Goal: Information Seeking & Learning: Check status

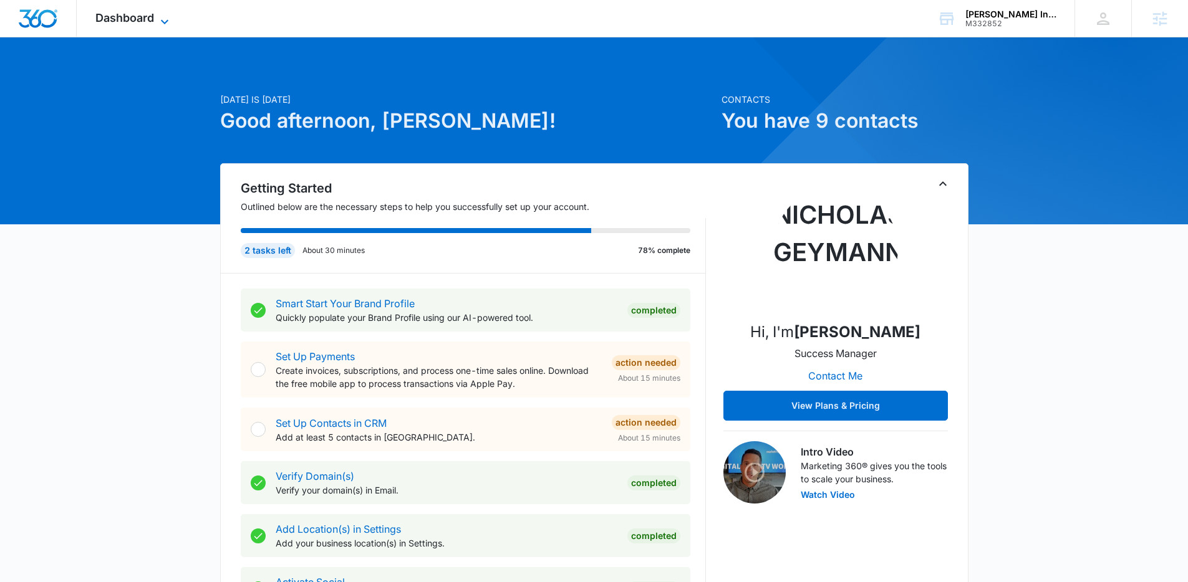
click at [125, 14] on span "Dashboard" at bounding box center [124, 17] width 59 height 13
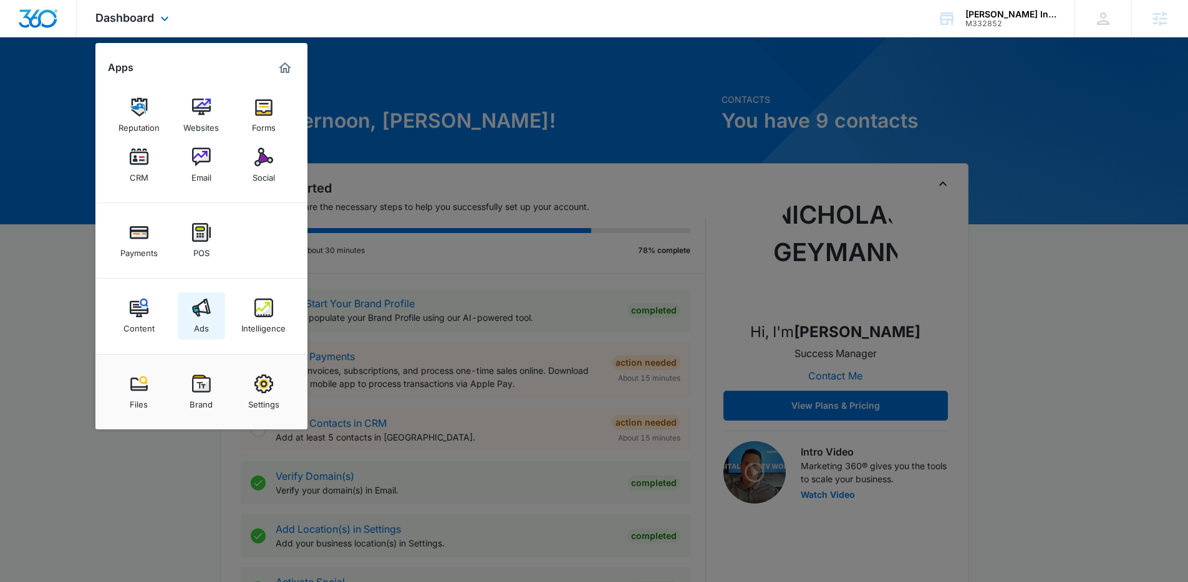
click at [196, 323] on div "Ads" at bounding box center [201, 325] width 15 height 16
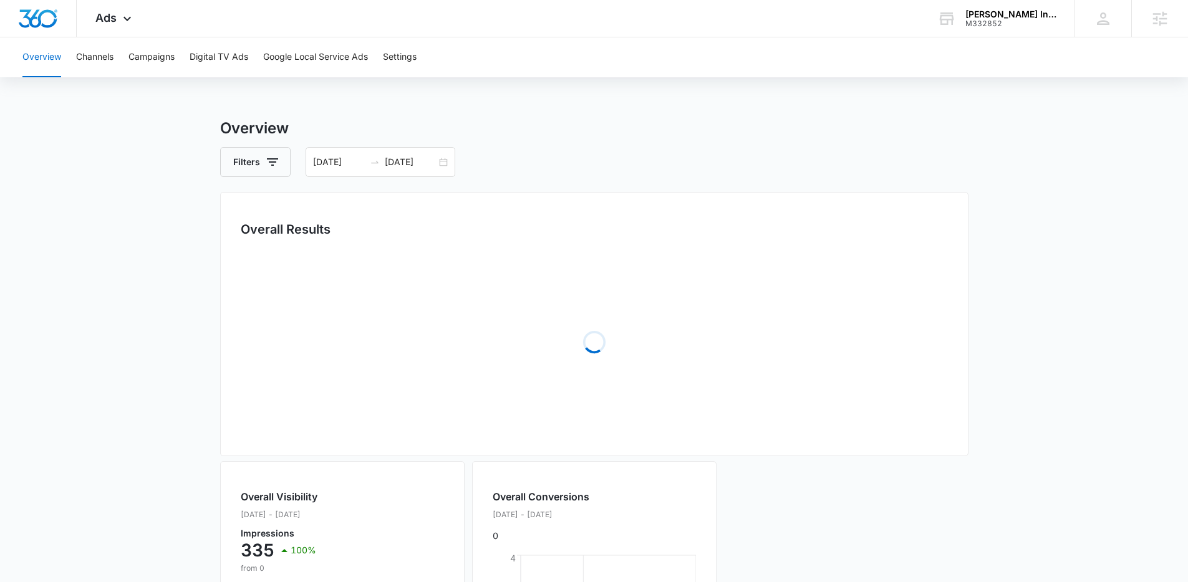
click at [31, 230] on main "Overview Filters 08/19/2025 09/02/2025 Overall Results Loading Overall Visibili…" at bounding box center [594, 528] width 1188 height 822
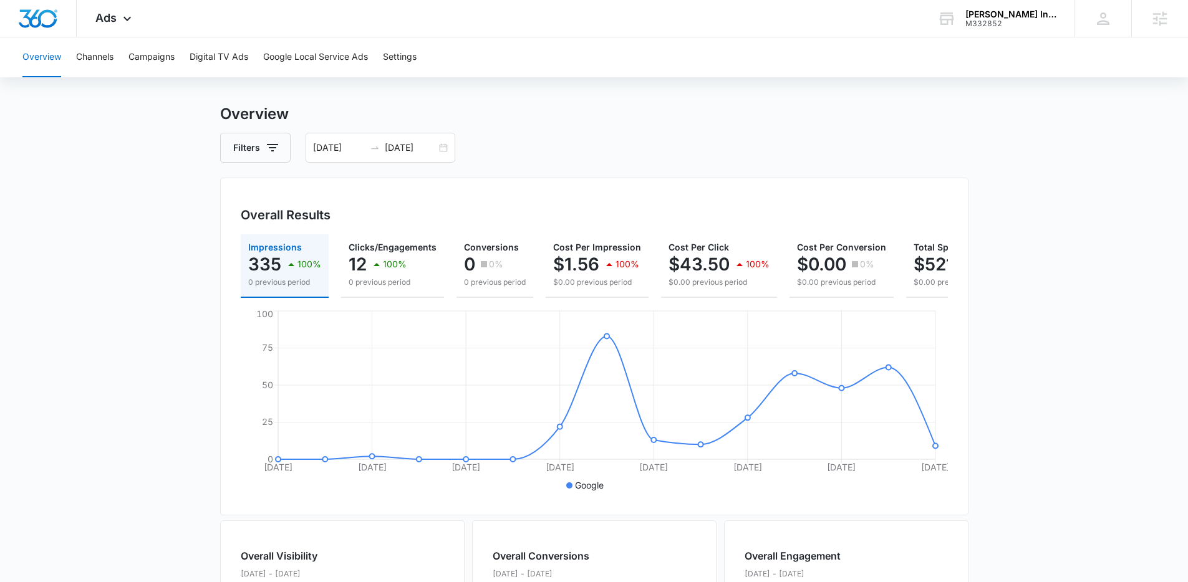
scroll to position [12, 0]
click at [22, 19] on img "Dashboard" at bounding box center [38, 18] width 40 height 19
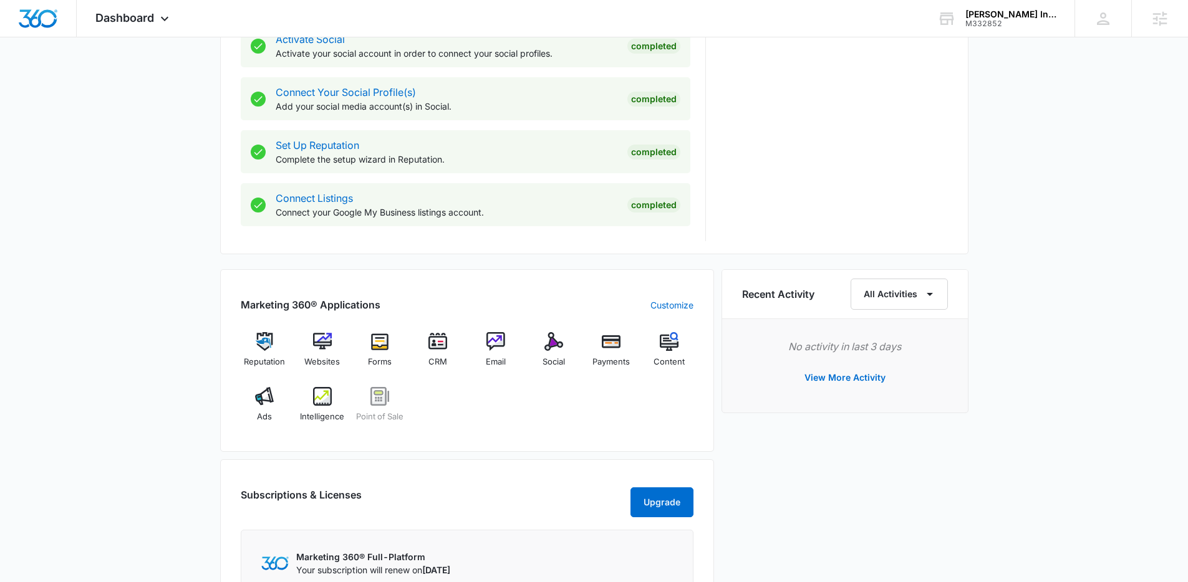
scroll to position [829, 0]
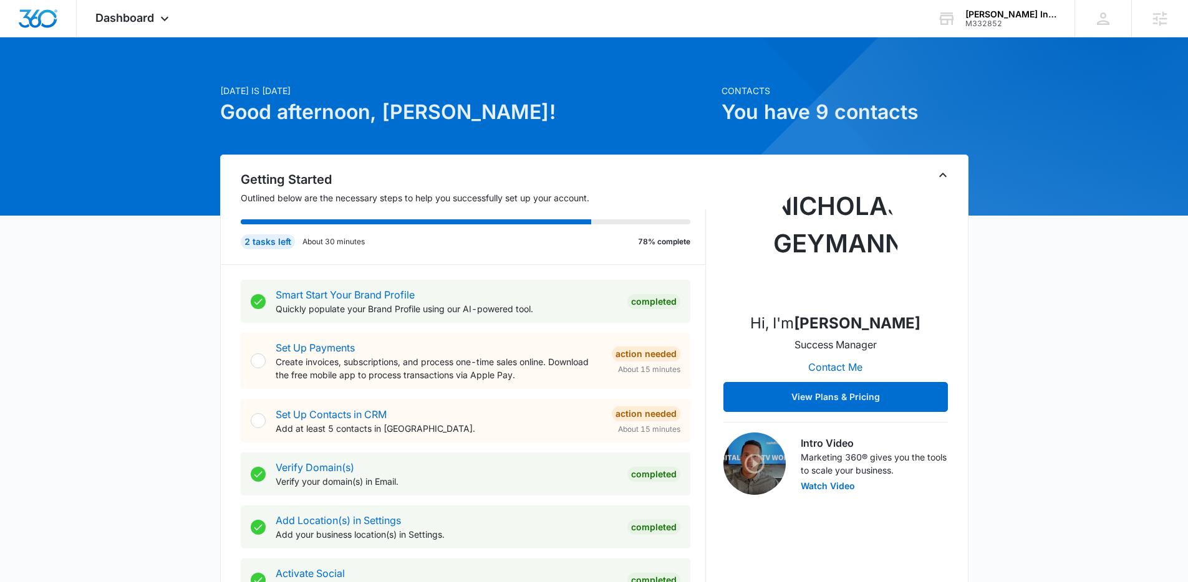
scroll to position [0, 0]
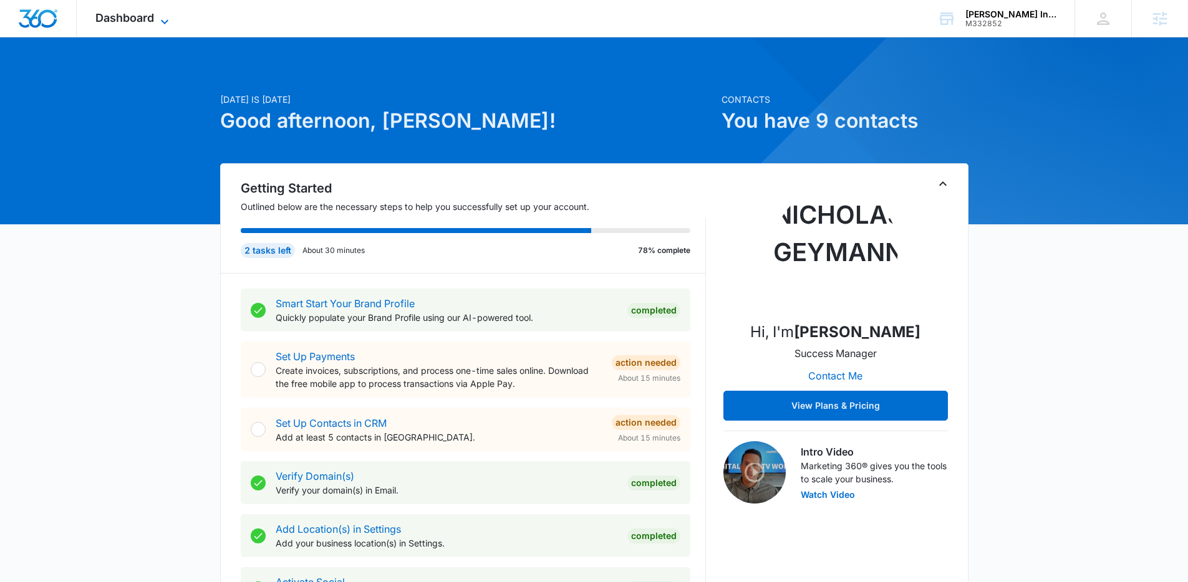
click at [130, 14] on span "Dashboard" at bounding box center [124, 17] width 59 height 13
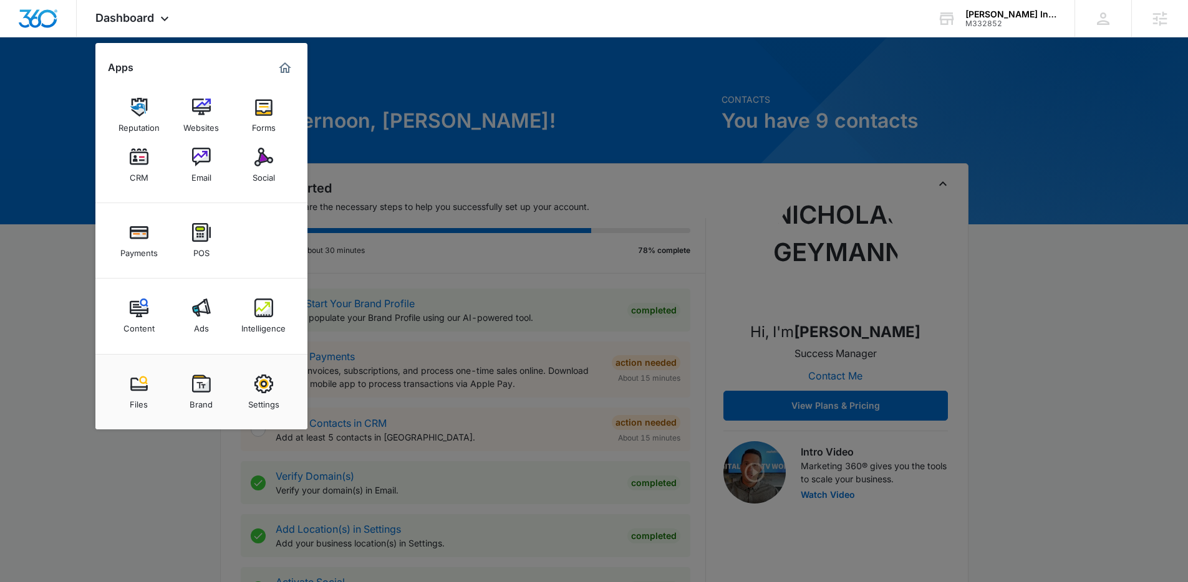
click at [55, 365] on div at bounding box center [594, 291] width 1188 height 582
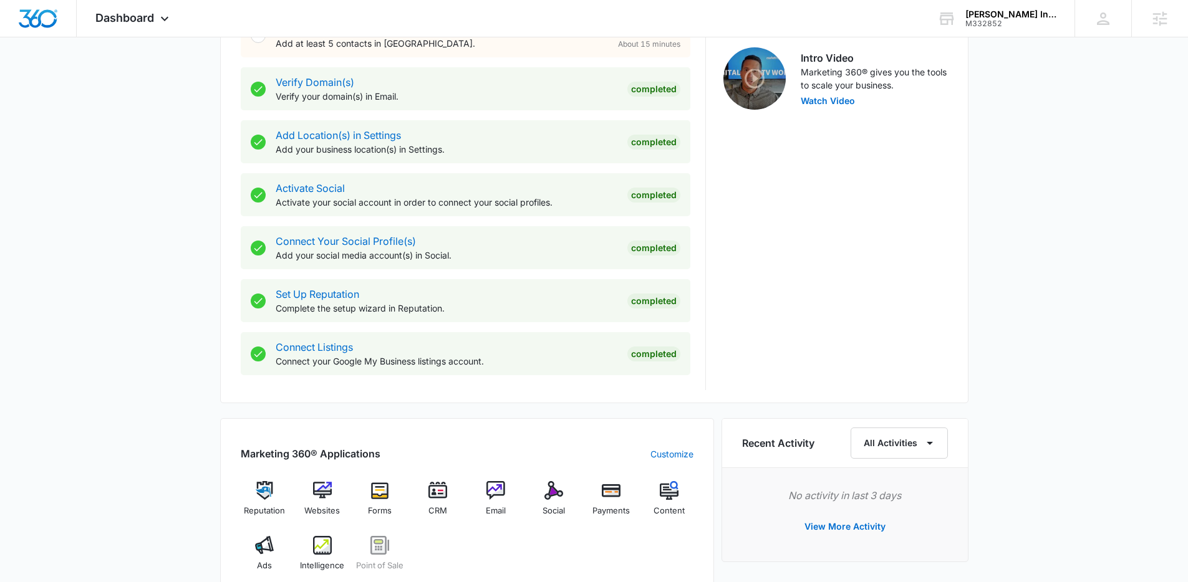
scroll to position [583, 0]
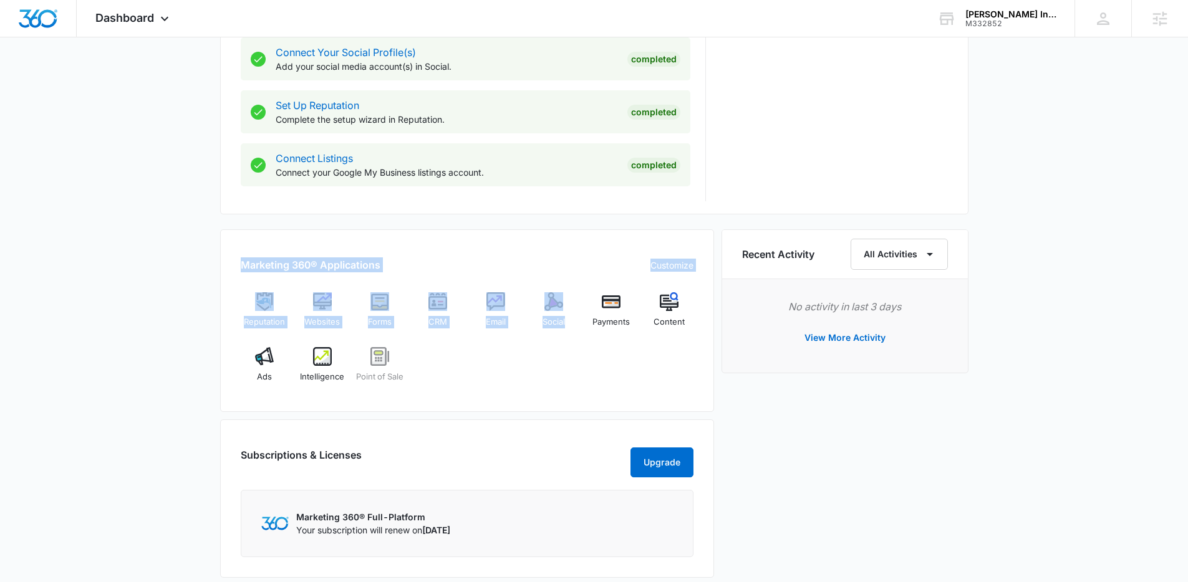
drag, startPoint x: 232, startPoint y: 261, endPoint x: 527, endPoint y: 389, distance: 321.7
click at [527, 389] on div "Marketing 360® Applications Customize Reputation Websites Forms CRM Email Socia…" at bounding box center [467, 320] width 494 height 183
click at [527, 389] on div "Reputation Websites Forms CRM Email Social Payments Content Ads Intelligence Po…" at bounding box center [467, 341] width 453 height 99
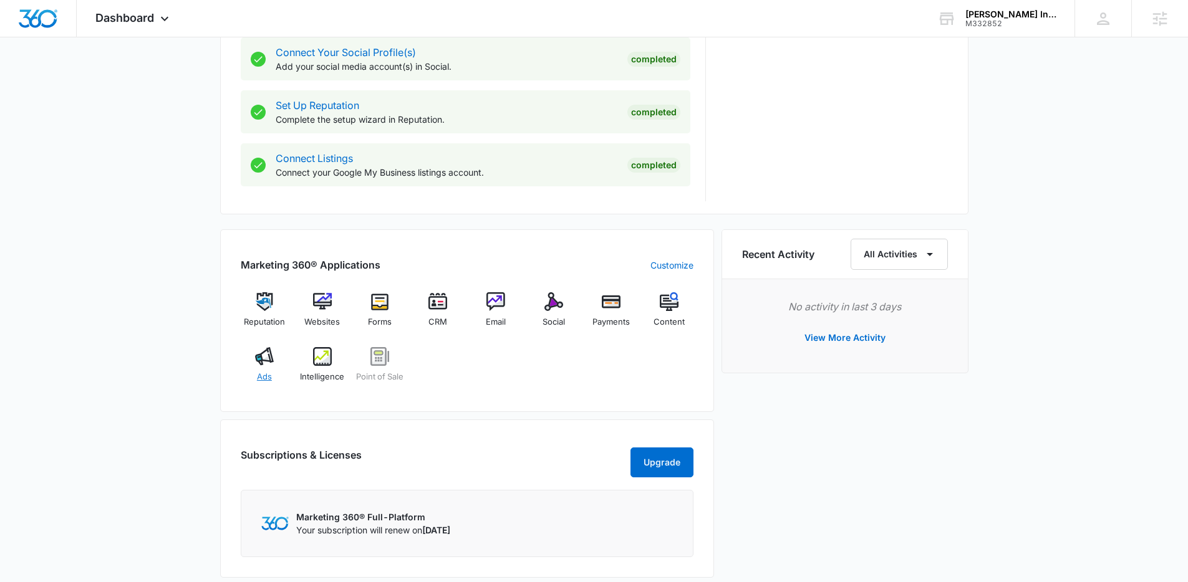
click at [256, 365] on img at bounding box center [264, 356] width 19 height 19
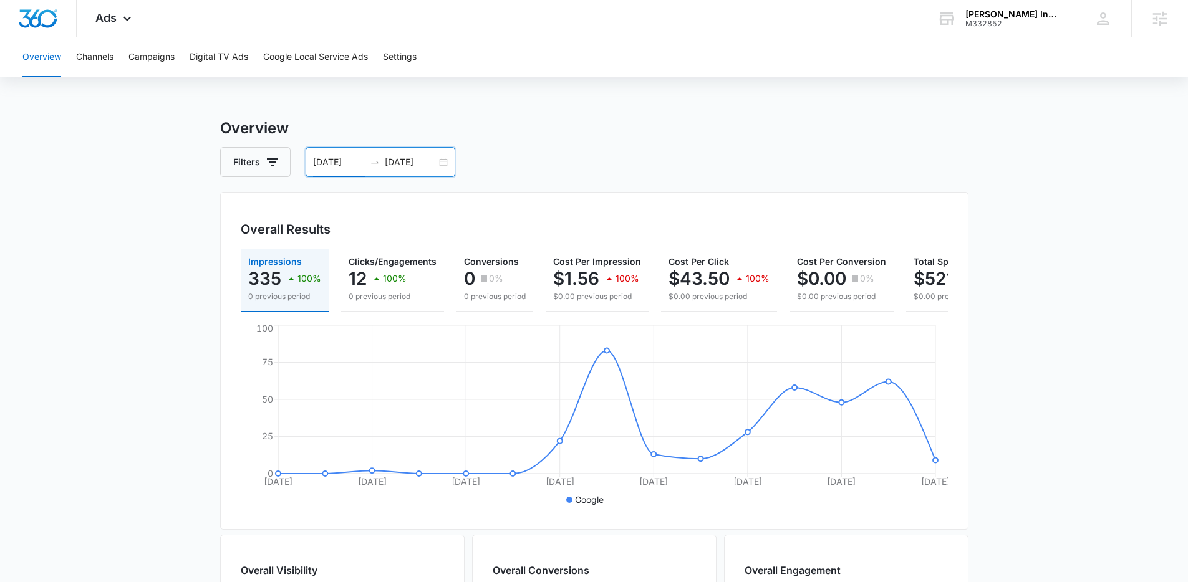
click at [363, 162] on input "08/19/2025" at bounding box center [339, 162] width 52 height 14
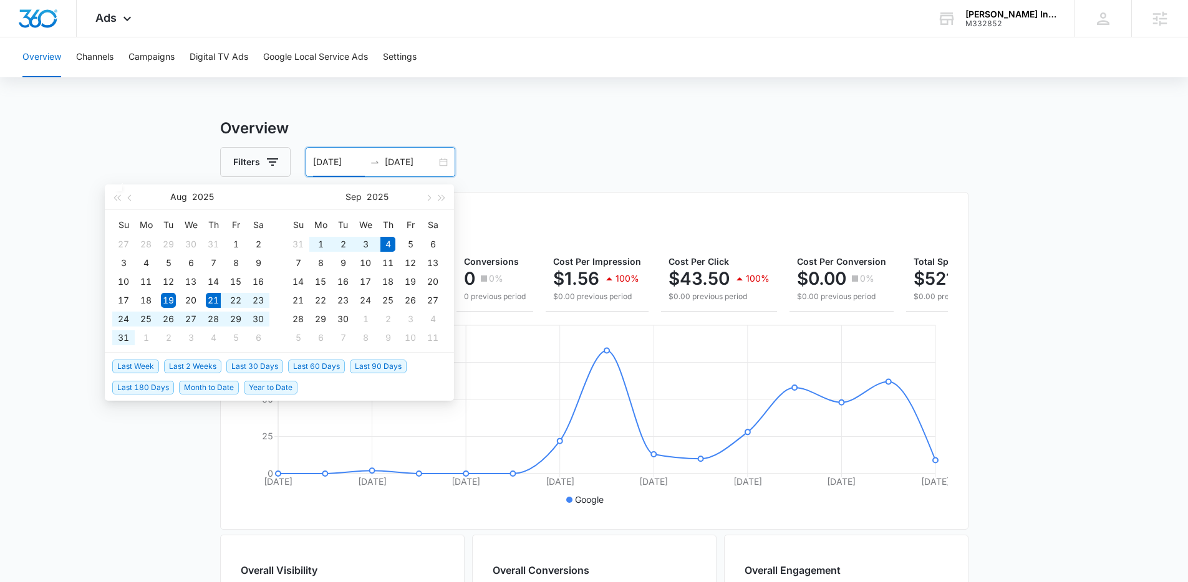
click at [185, 368] on span "Last 2 Weeks" at bounding box center [192, 367] width 57 height 14
type input "08/21/2025"
type input "09/04/2025"
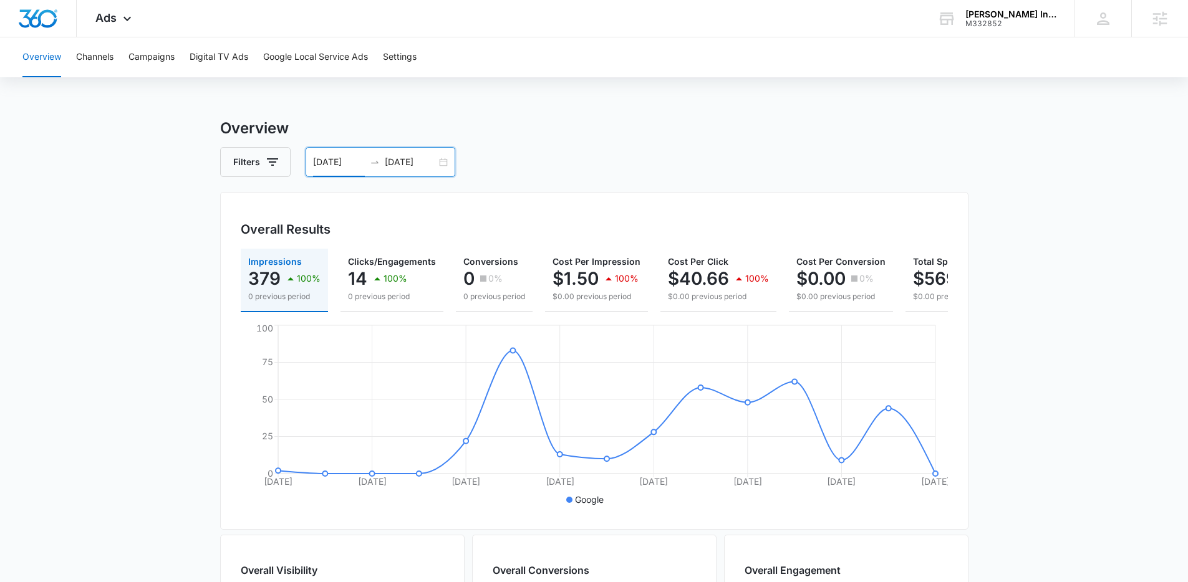
click at [113, 349] on main "Overview Filters 08/21/2025 09/04/2025 Overall Results Impressions 379 100% 0 p…" at bounding box center [594, 564] width 1188 height 895
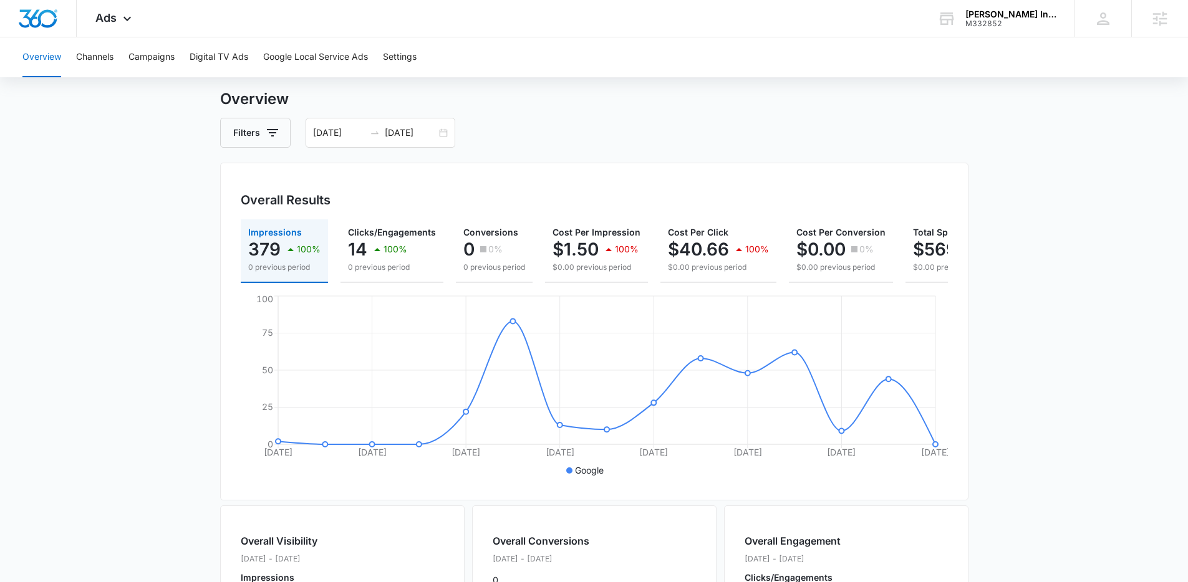
scroll to position [31, 0]
drag, startPoint x: 239, startPoint y: 196, endPoint x: 368, endPoint y: 193, distance: 128.5
click at [368, 193] on div "Overall Results Impressions 379 100% 0 previous period Clicks/Engagements 14 10…" at bounding box center [594, 330] width 748 height 338
click at [368, 193] on div "Overall Results" at bounding box center [594, 198] width 707 height 19
drag, startPoint x: 210, startPoint y: 195, endPoint x: 175, endPoint y: 200, distance: 35.4
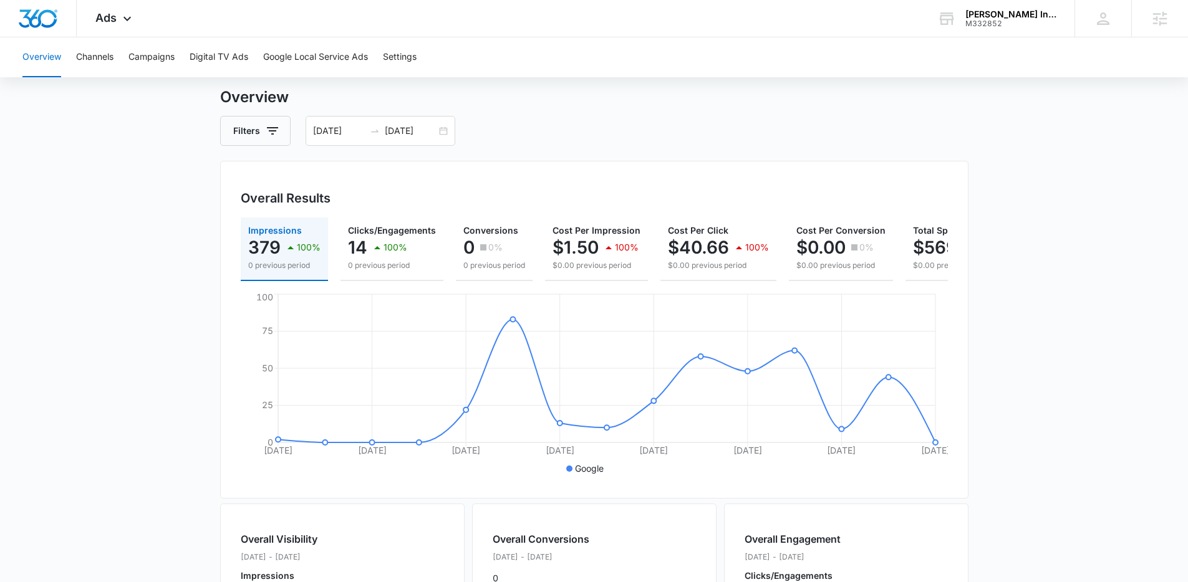
click at [206, 194] on main "Overview Filters 08/21/2025 09/04/2025 Overall Results Impressions 379 100% 0 p…" at bounding box center [594, 533] width 1188 height 895
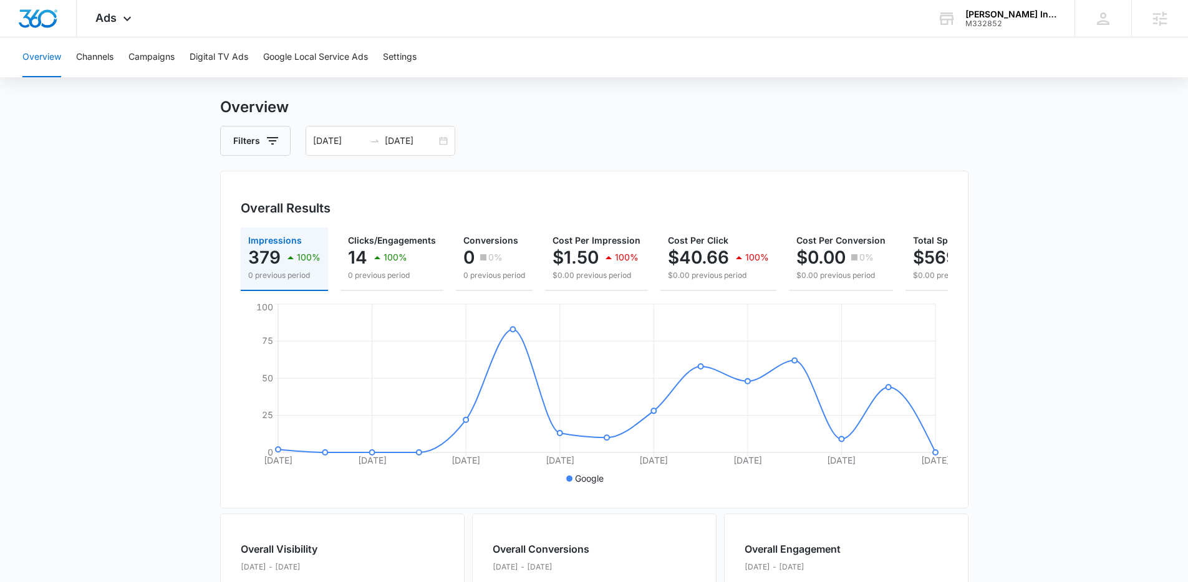
click at [169, 265] on main "Overview Filters 08/21/2025 09/04/2025 Overall Results Impressions 379 100% 0 p…" at bounding box center [594, 543] width 1188 height 895
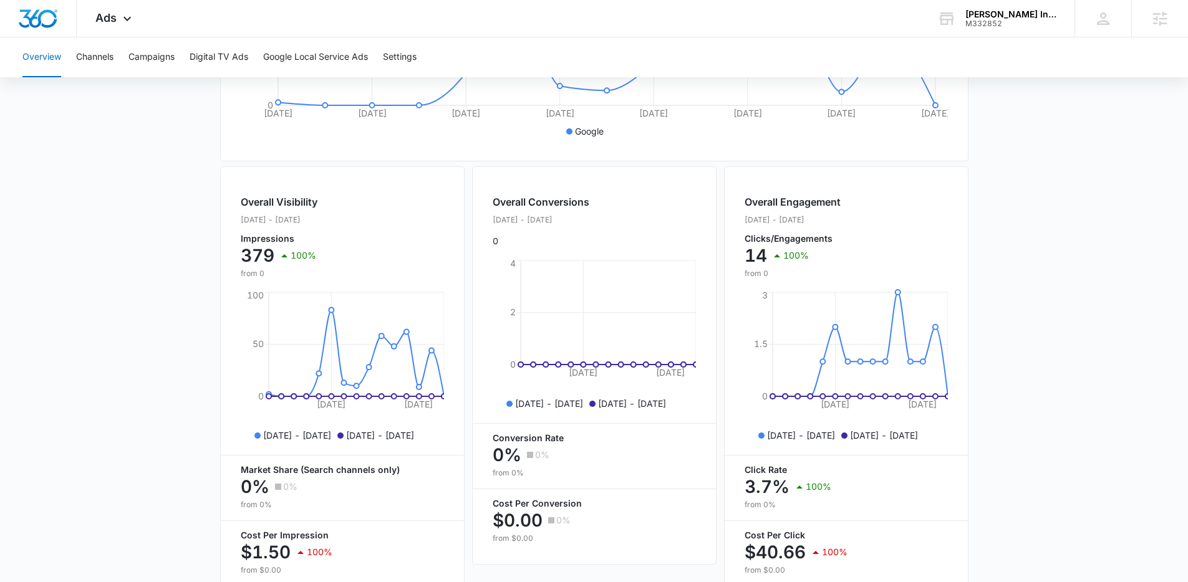
scroll to position [418, 0]
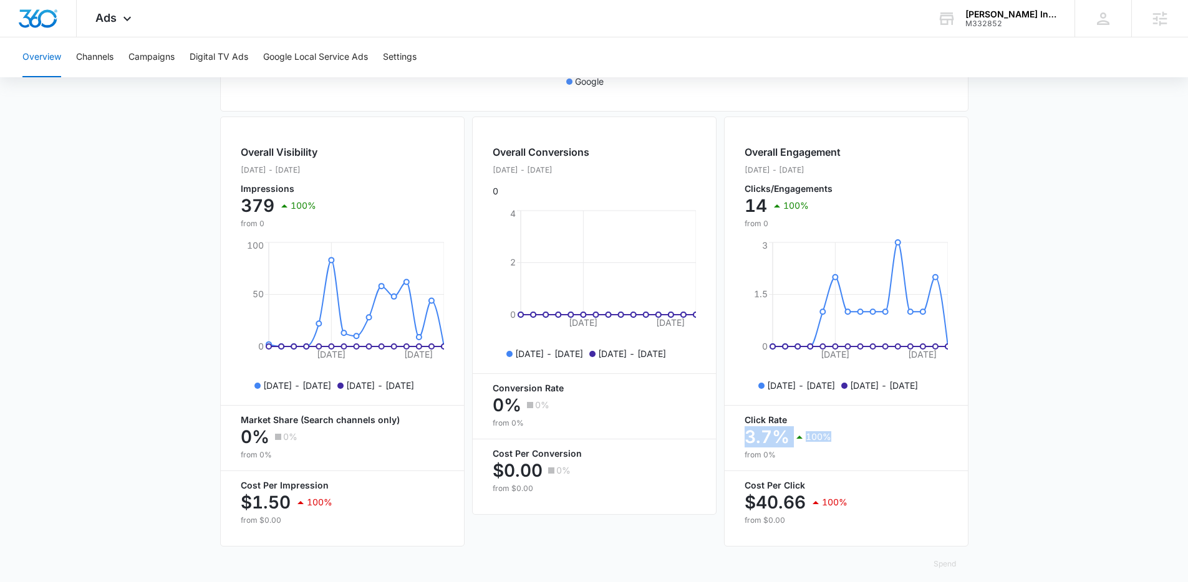
drag, startPoint x: 737, startPoint y: 445, endPoint x: 854, endPoint y: 448, distance: 117.3
click at [854, 448] on div "Overall Engagement Aug. 21 - Sep. 04, 2025 Clicks/Engagements 14 100% from 0 Au…" at bounding box center [846, 332] width 244 height 430
drag, startPoint x: 496, startPoint y: 412, endPoint x: 523, endPoint y: 414, distance: 26.3
click at [523, 414] on div "0% 0%" at bounding box center [594, 405] width 203 height 25
click at [524, 412] on icon at bounding box center [530, 405] width 12 height 12
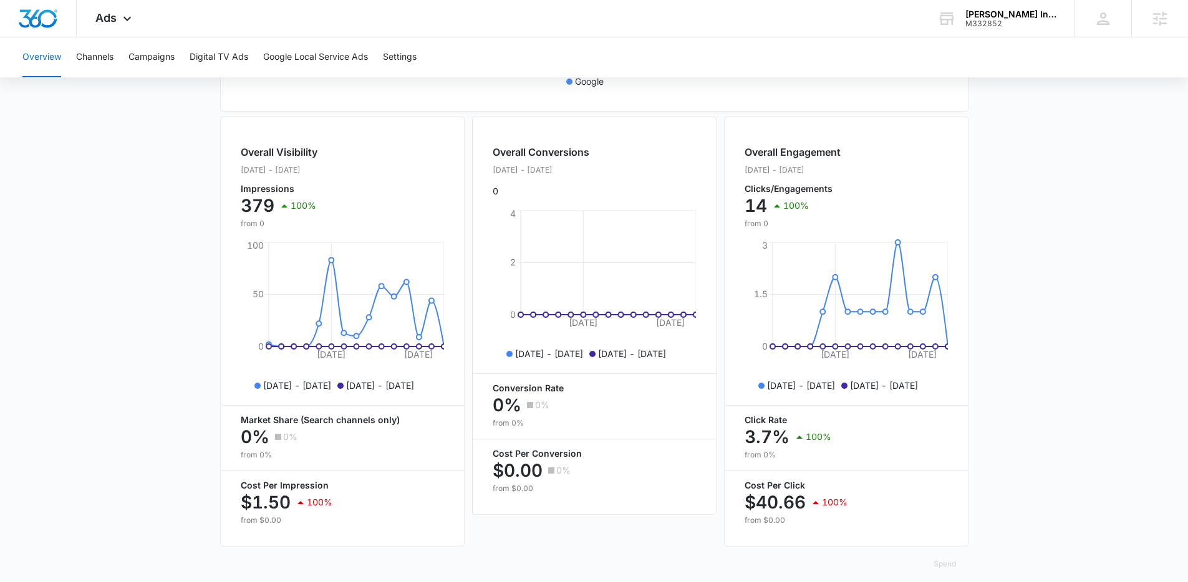
click at [174, 361] on main "Overview Filters 08/21/2025 09/04/2025 Overall Results Impressions 379 100% 0 p…" at bounding box center [594, 146] width 1188 height 895
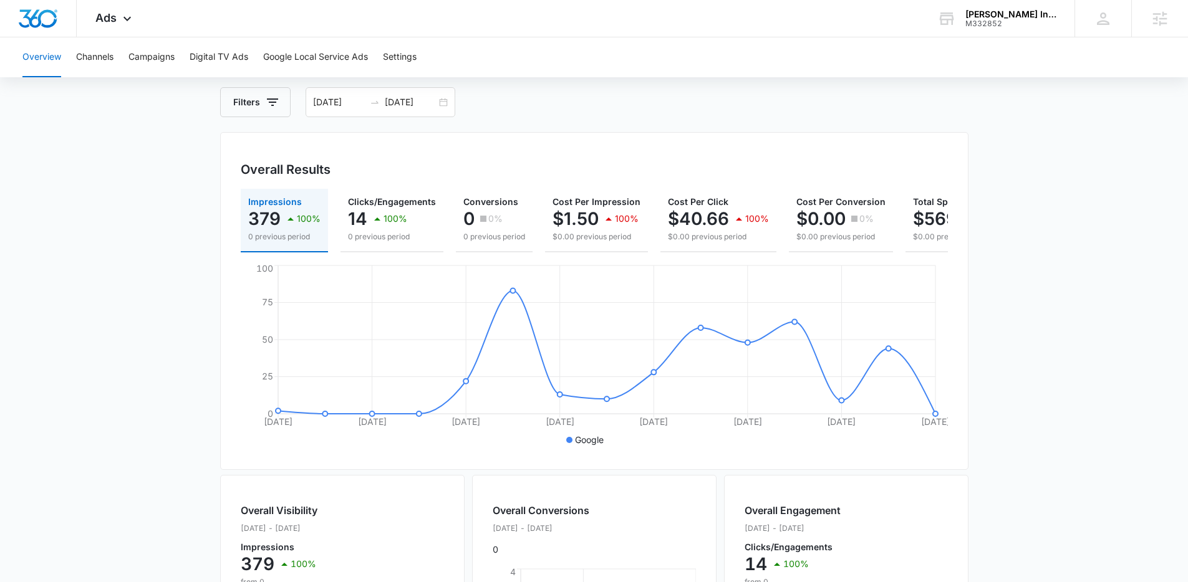
scroll to position [62, 0]
click at [153, 57] on button "Campaigns" at bounding box center [151, 57] width 46 height 40
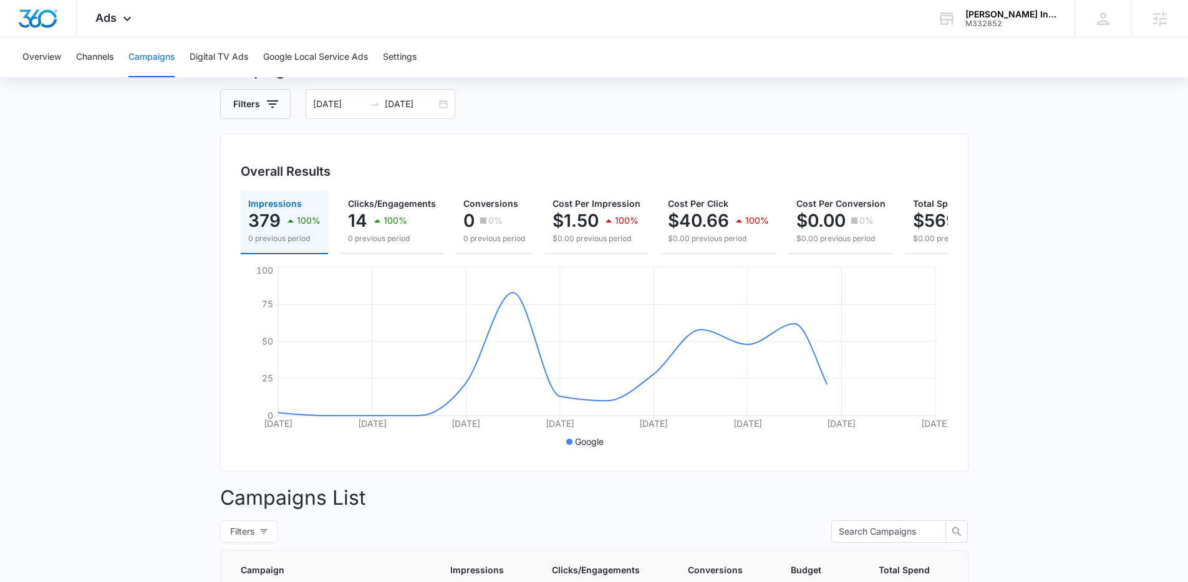
scroll to position [316, 0]
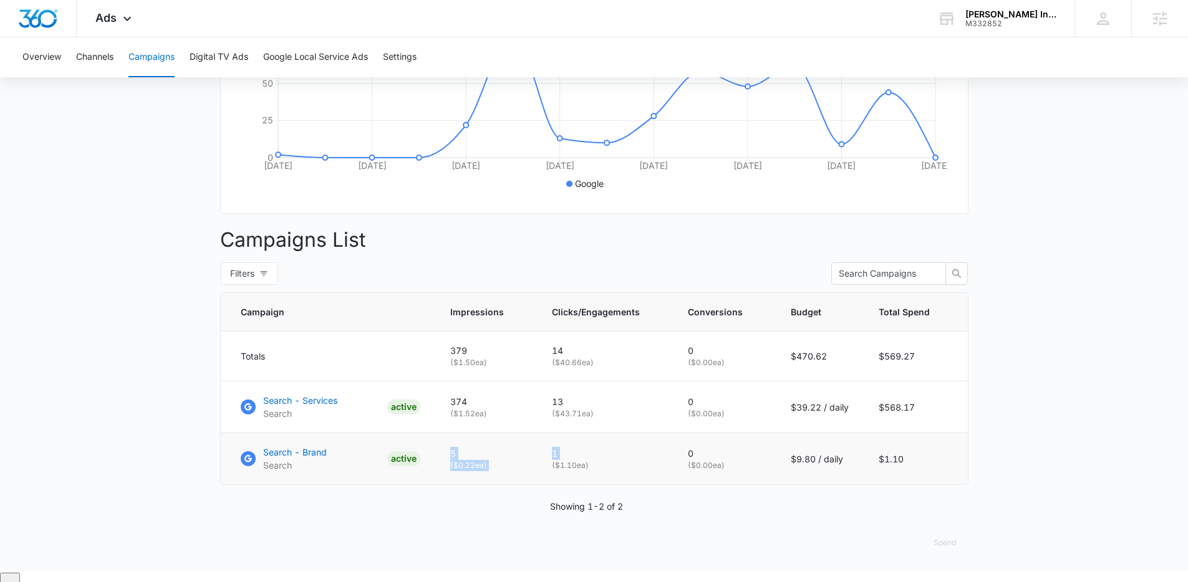
drag, startPoint x: 445, startPoint y: 463, endPoint x: 619, endPoint y: 469, distance: 173.4
click at [619, 469] on tr "Search - Brand Search ACTIVE 5 ( $0.22 ea) 1 ( $1.10 ea) 0 ( $0.00 ea) $9.80 / …" at bounding box center [594, 459] width 747 height 52
click at [148, 319] on main "Campaigns Filters 08/21/2025 09/04/2025 Overall Results Impressions 379 100% 0 …" at bounding box center [594, 187] width 1188 height 772
drag, startPoint x: 458, startPoint y: 462, endPoint x: 580, endPoint y: 466, distance: 121.7
click at [580, 466] on tr "Search - Brand Search ACTIVE 5 ( $0.22 ea) 1 ( $1.10 ea) 0 ( $0.00 ea) $9.80 / …" at bounding box center [594, 459] width 747 height 52
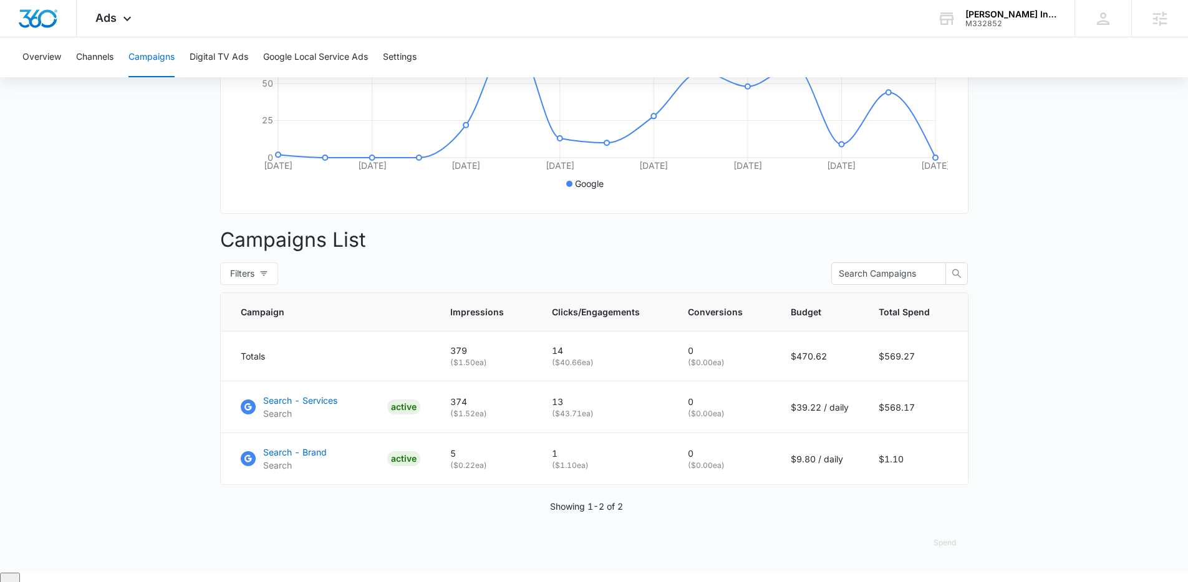
click at [160, 344] on main "Campaigns Filters 08/21/2025 09/04/2025 Overall Results Impressions 379 100% 0 …" at bounding box center [594, 187] width 1188 height 772
drag, startPoint x: 443, startPoint y: 412, endPoint x: 498, endPoint y: 408, distance: 54.3
click at [498, 408] on td "374 ( $1.52 ea)" at bounding box center [486, 408] width 102 height 52
drag, startPoint x: 524, startPoint y: 408, endPoint x: 621, endPoint y: 405, distance: 97.3
click at [621, 405] on tr "Search - Services Search ACTIVE 374 ( $1.52 ea) 13 ( $43.71 ea) 0 ( $0.00 ea) $…" at bounding box center [594, 408] width 747 height 52
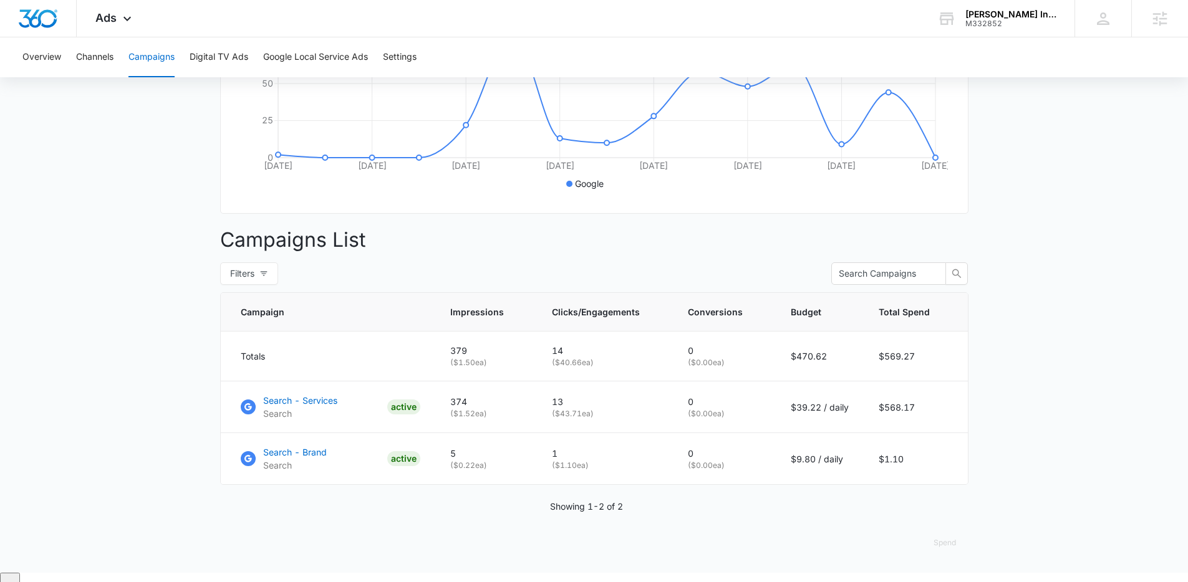
click at [100, 299] on main "Campaigns Filters 08/21/2025 09/04/2025 Overall Results Impressions 379 100% 0 …" at bounding box center [594, 187] width 1188 height 772
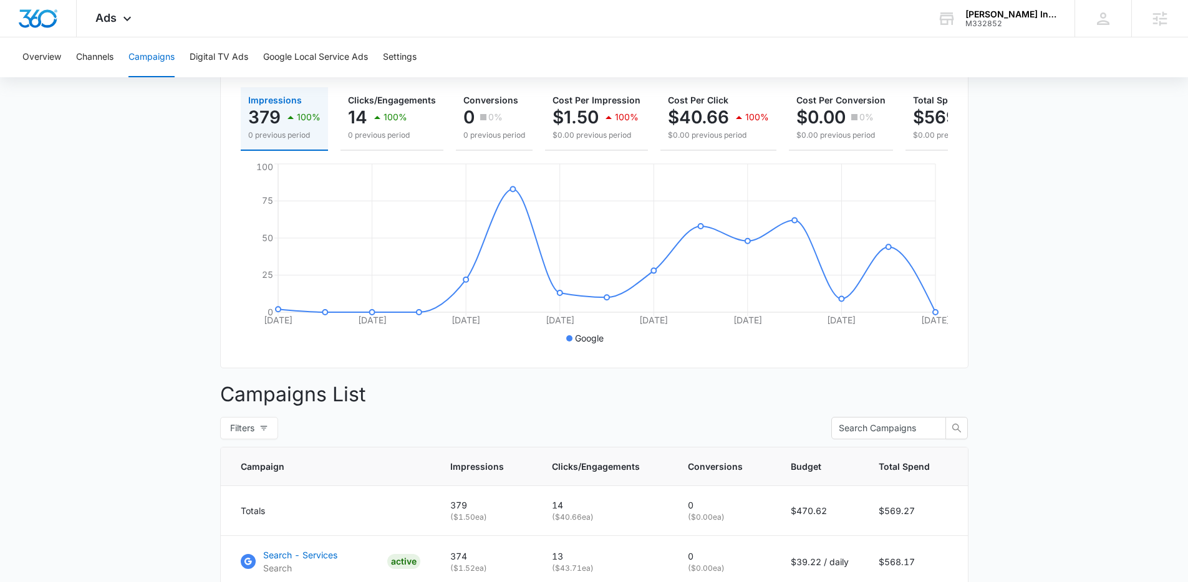
scroll to position [0, 0]
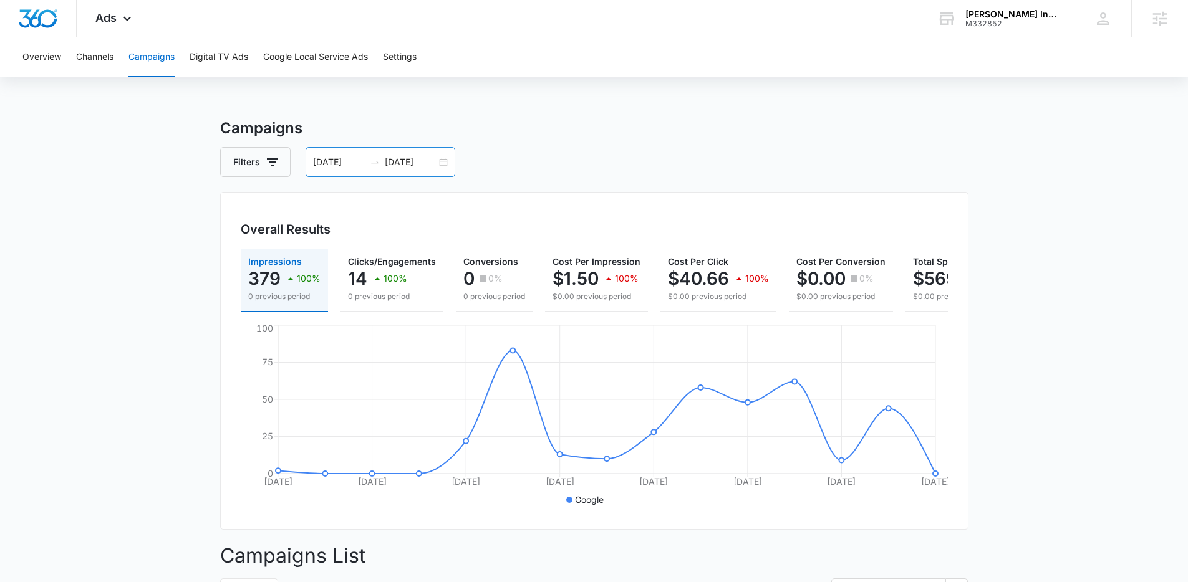
click at [362, 158] on input "08/21/2025" at bounding box center [339, 162] width 52 height 14
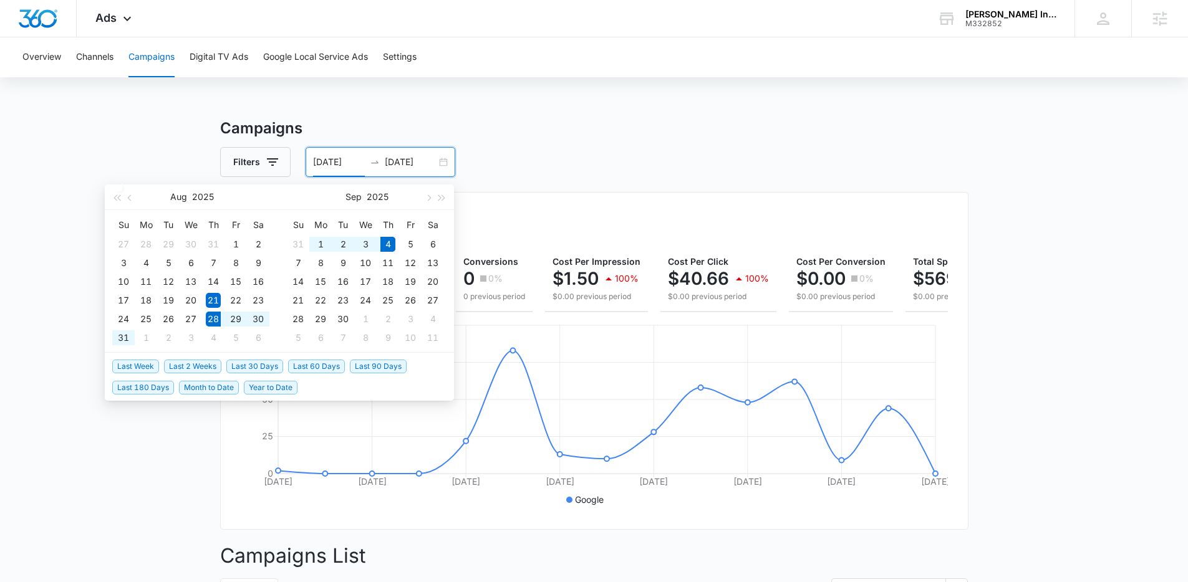
click at [150, 365] on span "Last Week" at bounding box center [135, 367] width 47 height 14
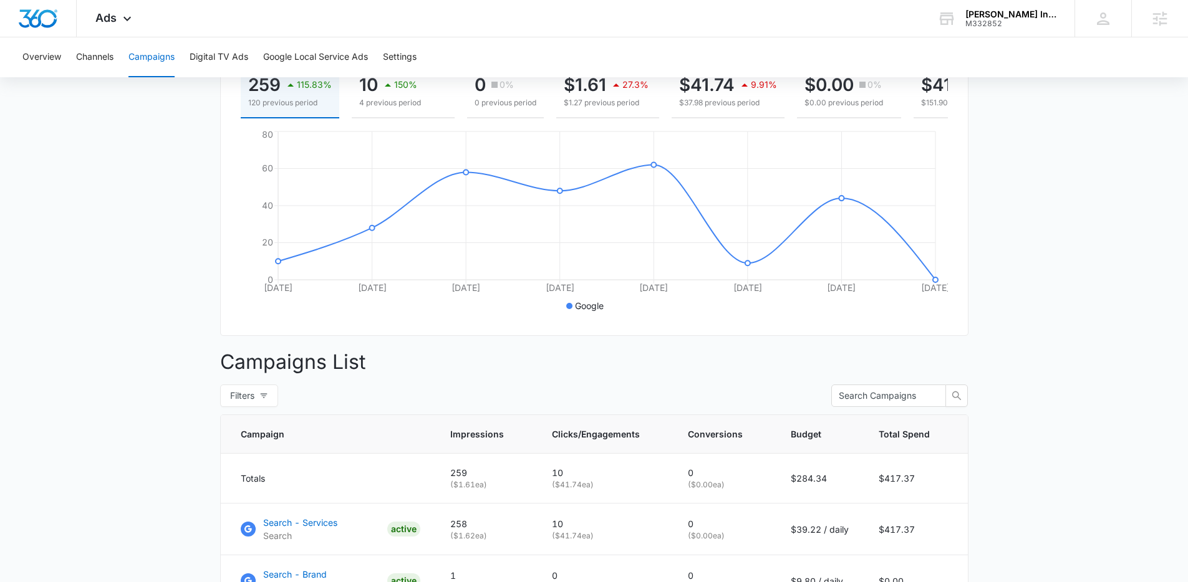
scroll to position [59, 0]
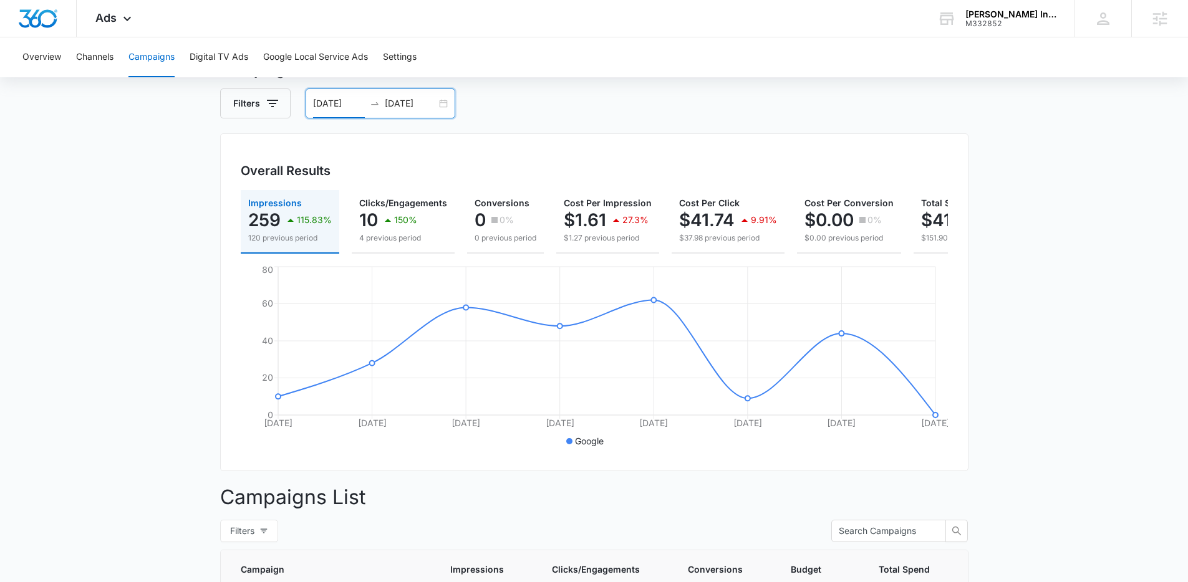
click at [327, 109] on input "08/28/2025" at bounding box center [339, 104] width 52 height 14
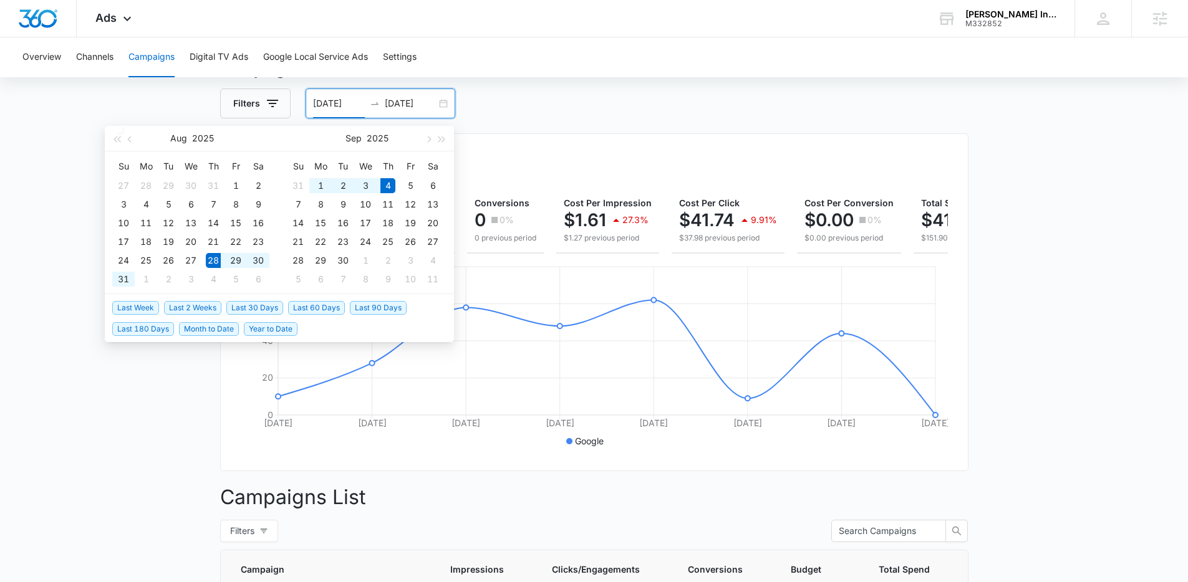
type input "08/28/2025"
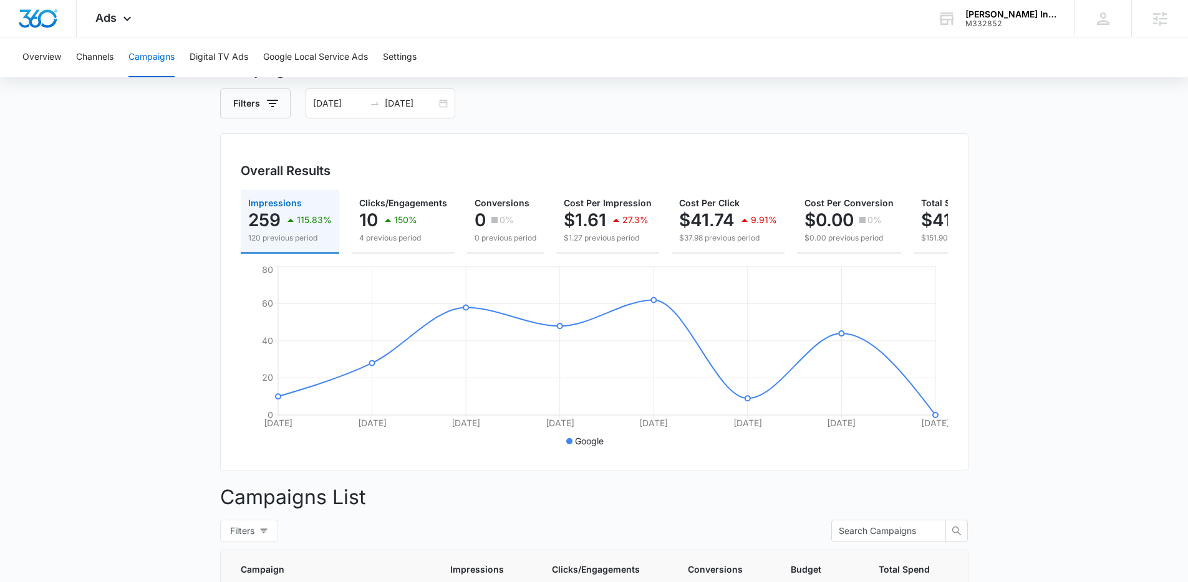
click at [67, 263] on main "Campaigns Filters 08/28/2025 09/04/2025 Overall Results Impressions 259 115.83%…" at bounding box center [594, 445] width 1188 height 772
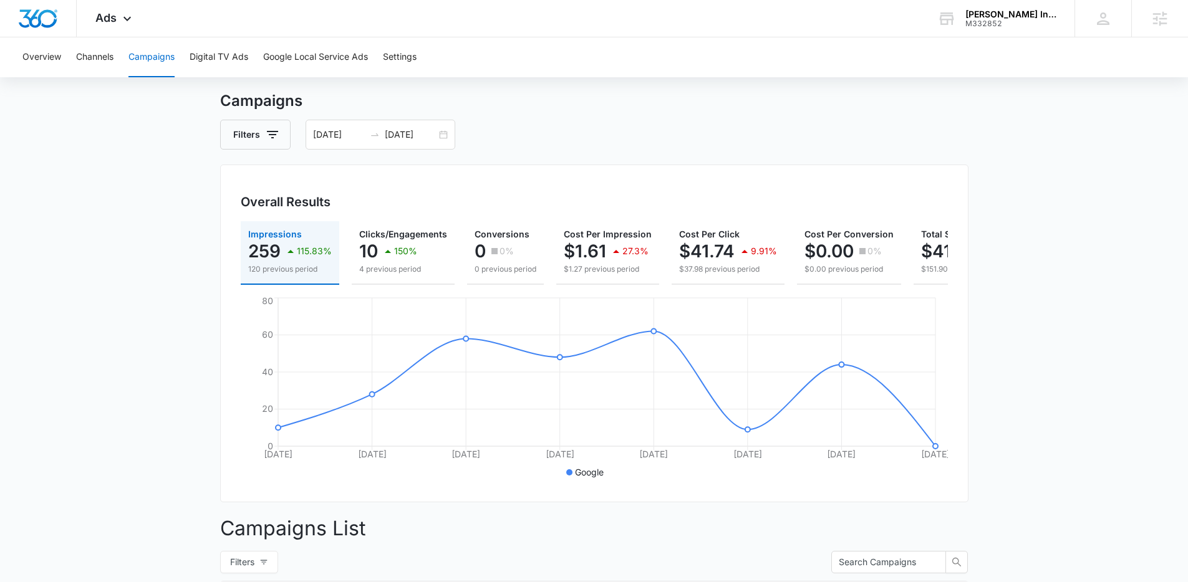
scroll to position [29, 0]
click at [345, 128] on input "08/28/2025" at bounding box center [339, 133] width 52 height 14
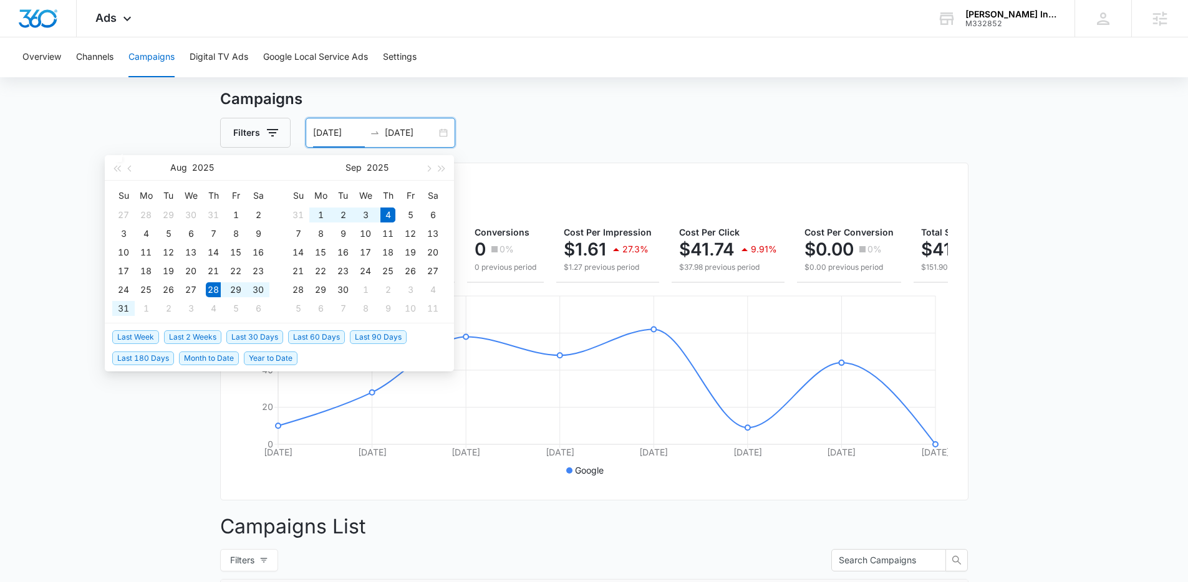
click at [508, 126] on div "Filters 08/28/2025 09/04/2025" at bounding box center [594, 133] width 748 height 30
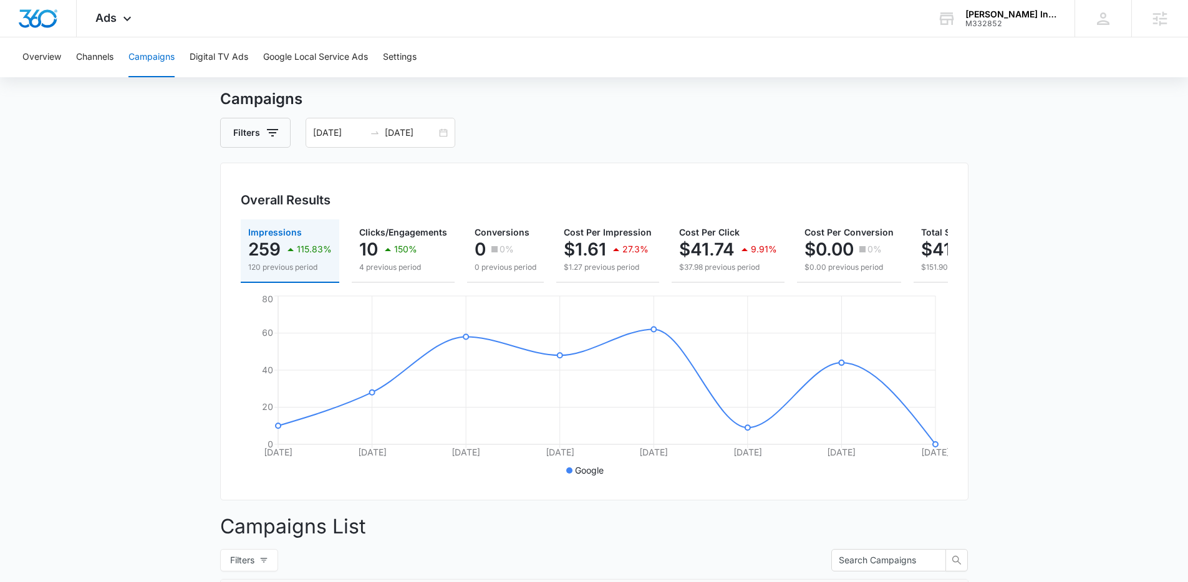
click at [142, 253] on main "Campaigns Filters 08/28/2025 09/04/2025 Overall Results Impressions 259 115.83%…" at bounding box center [594, 474] width 1188 height 772
click at [100, 18] on span "Ads" at bounding box center [105, 17] width 21 height 13
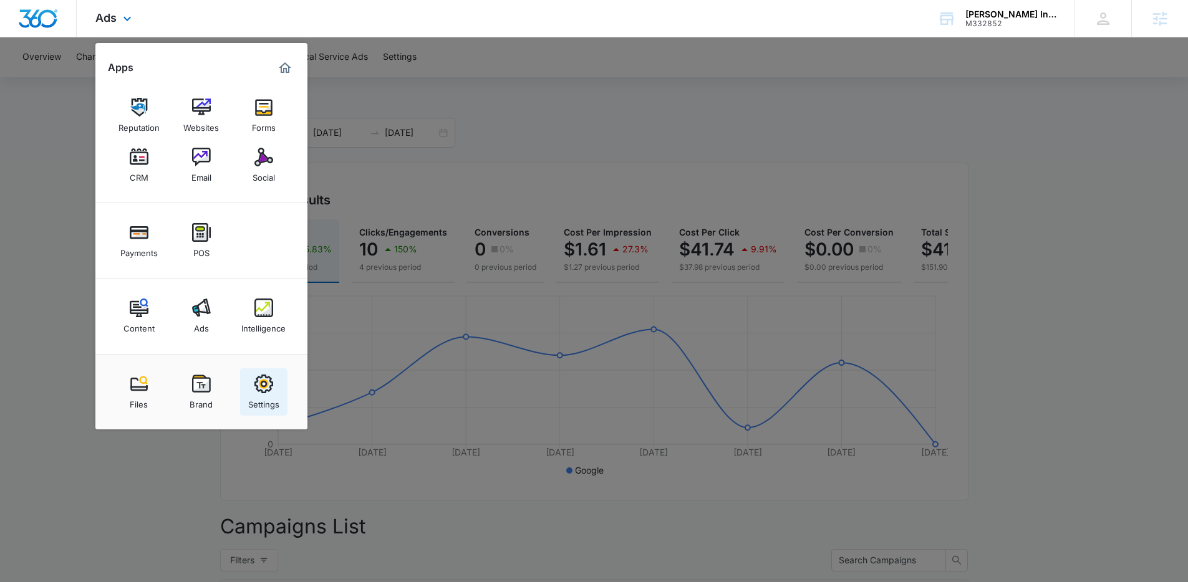
click at [264, 390] on img at bounding box center [263, 384] width 19 height 19
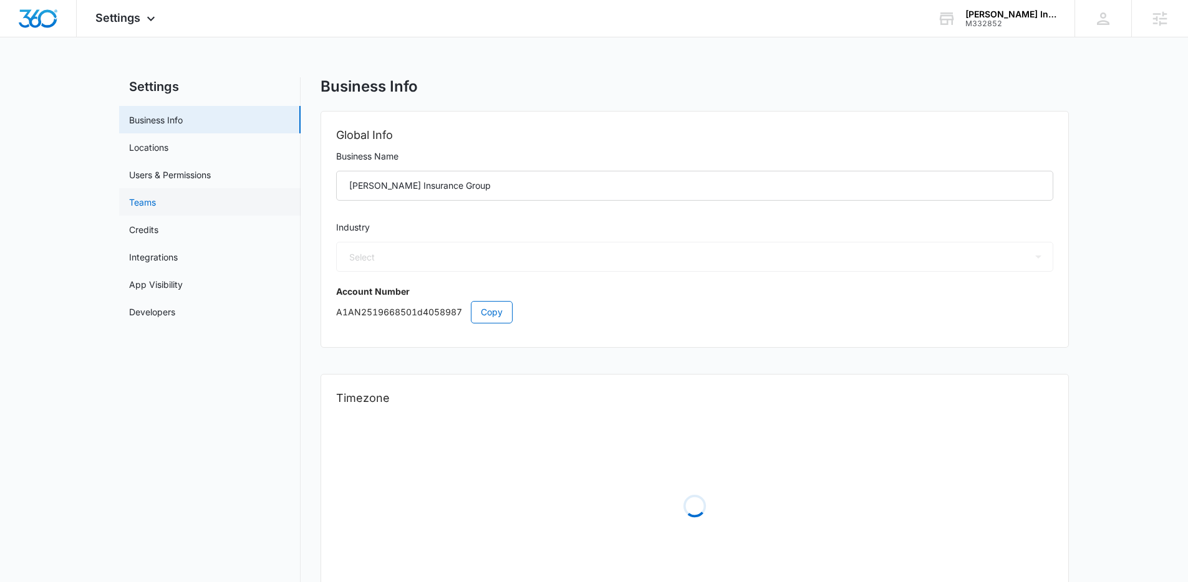
select select "52"
select select "US"
select select "America/Denver"
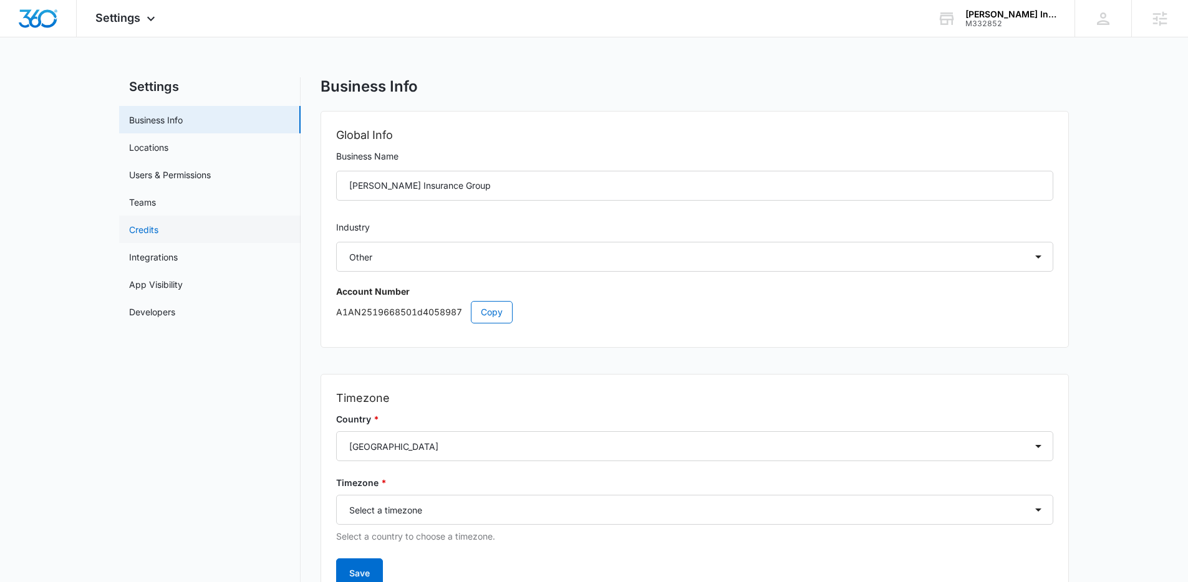
click at [149, 229] on link "Credits" at bounding box center [143, 229] width 29 height 13
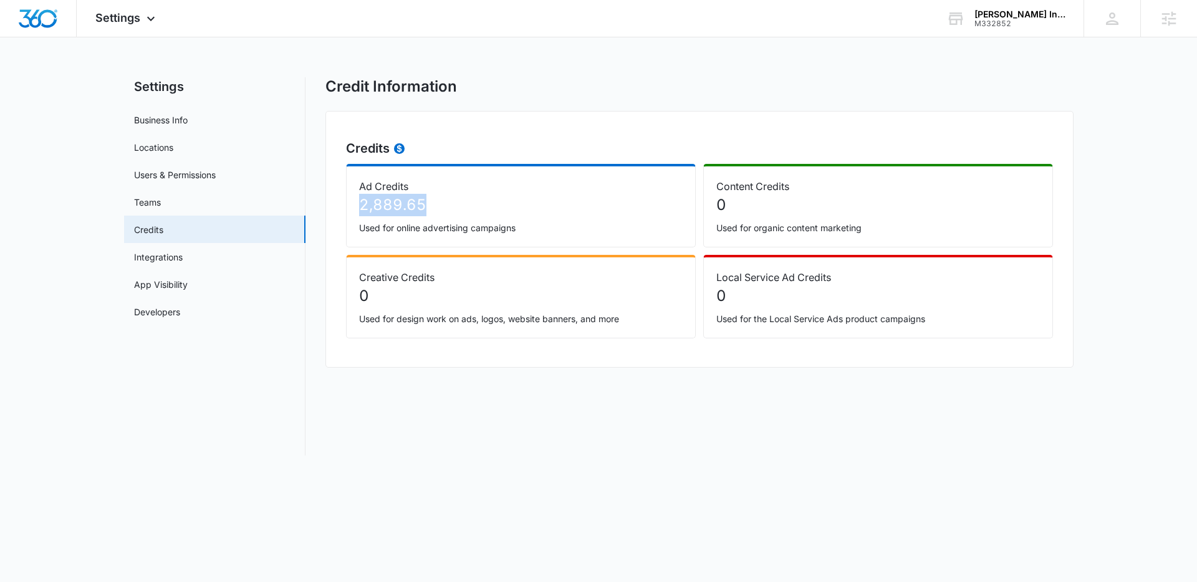
drag, startPoint x: 359, startPoint y: 206, endPoint x: 485, endPoint y: 200, distance: 126.1
click at [485, 200] on p "2,889.65" at bounding box center [521, 205] width 324 height 22
click at [500, 206] on p "2,889.65" at bounding box center [521, 205] width 324 height 22
drag, startPoint x: 475, startPoint y: 207, endPoint x: 356, endPoint y: 209, distance: 119.1
click at [356, 209] on div "Ad Credits 2,889.65 Used for online advertising campaigns" at bounding box center [521, 206] width 350 height 84
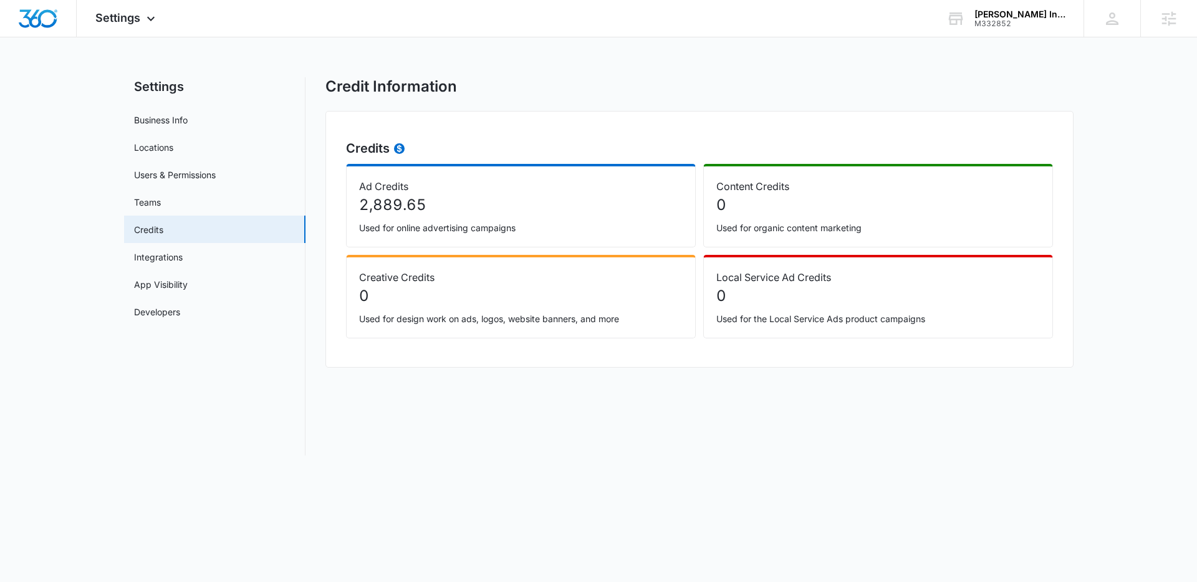
click at [87, 180] on main "Settings Business Info Locations Users & Permissions Teams Credits Integrations…" at bounding box center [598, 273] width 1197 height 393
click at [142, 30] on div "Settings Apps Reputation Websites Forms CRM Email Social Payments POS Content A…" at bounding box center [127, 18] width 100 height 37
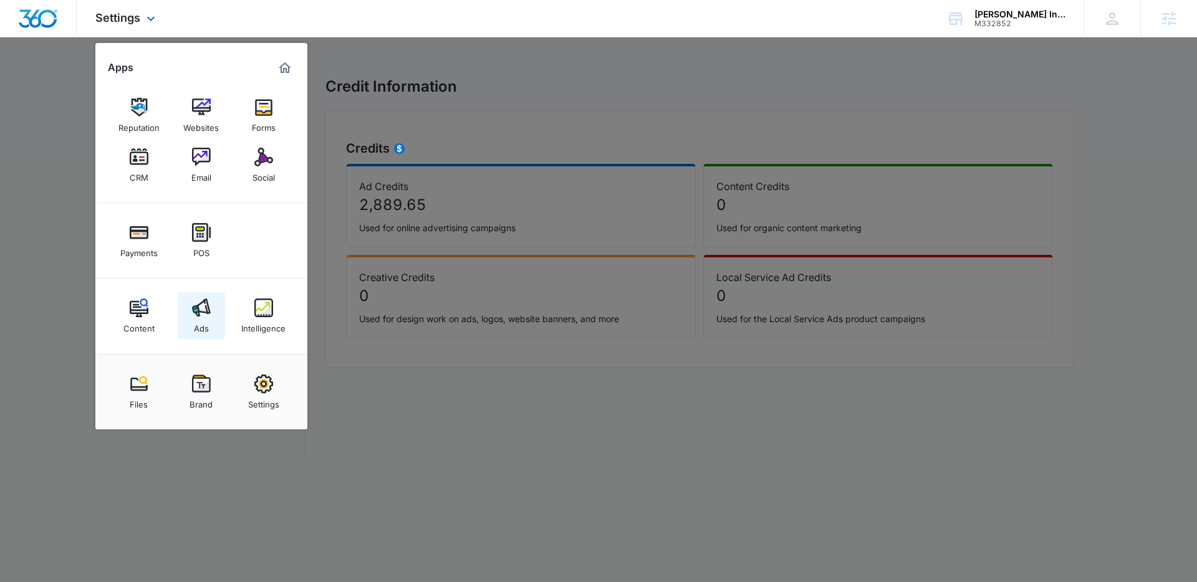
click at [208, 317] on div "Ads" at bounding box center [201, 325] width 15 height 16
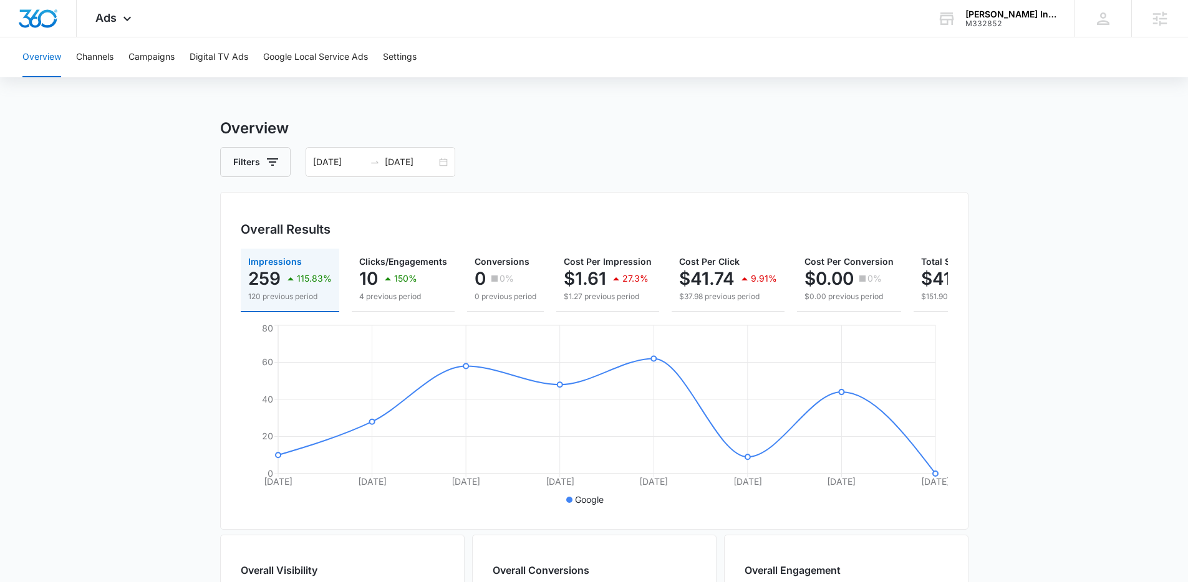
click at [147, 255] on main "Overview Filters 08/28/2025 09/04/2025 Overall Results Impressions 259 115.83% …" at bounding box center [594, 564] width 1188 height 895
click at [109, 17] on span "Ads" at bounding box center [105, 17] width 21 height 13
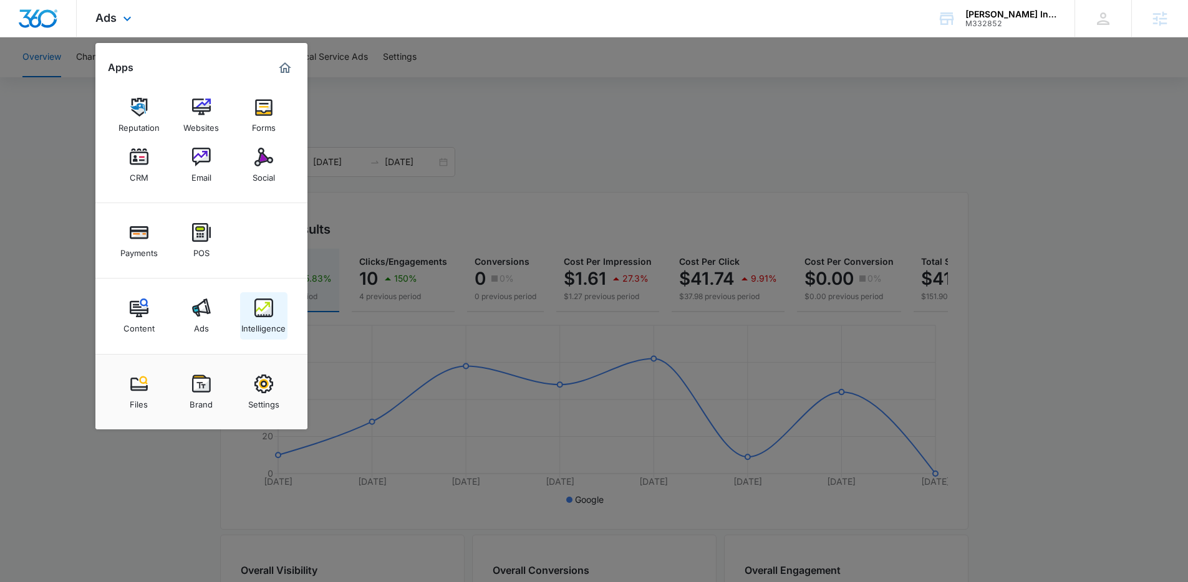
click at [260, 309] on img at bounding box center [263, 308] width 19 height 19
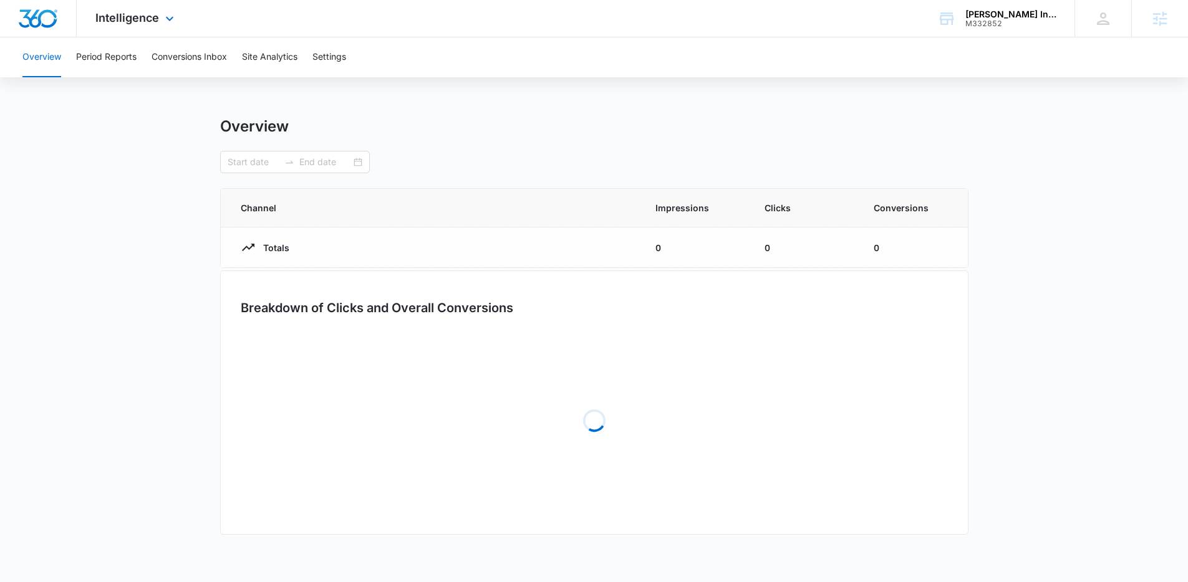
type input "08/28/2025"
type input "09/04/2025"
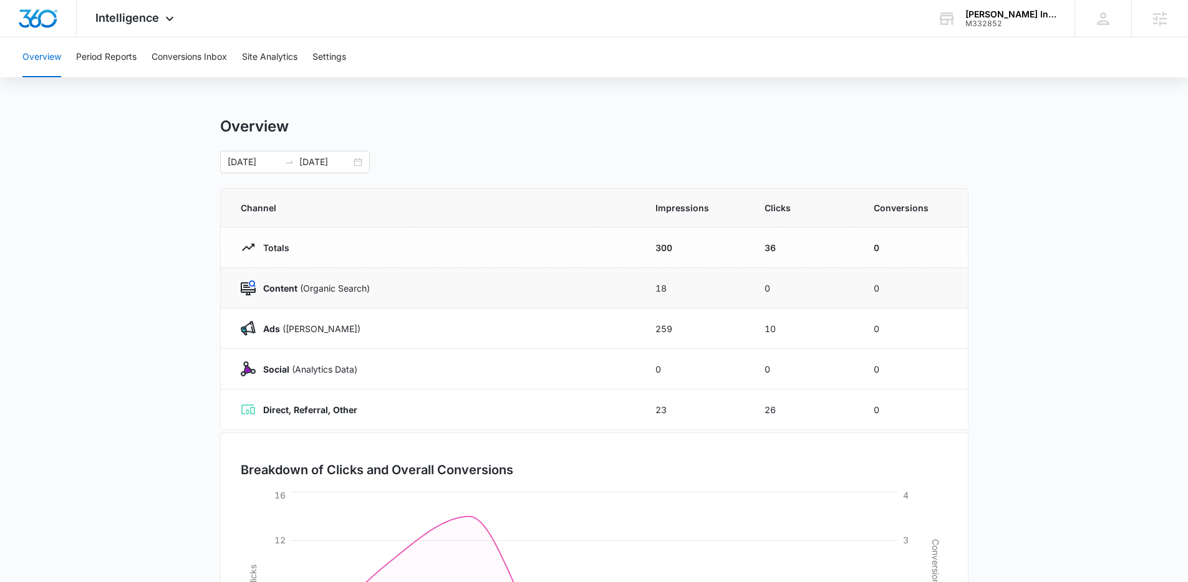
drag, startPoint x: 647, startPoint y: 290, endPoint x: 693, endPoint y: 281, distance: 47.0
click at [693, 281] on td "18" at bounding box center [694, 288] width 109 height 41
drag, startPoint x: 396, startPoint y: 290, endPoint x: 229, endPoint y: 290, distance: 167.1
click at [229, 290] on td "Content (Organic Search)" at bounding box center [431, 288] width 420 height 41
click at [164, 312] on main "Overview 08/28/2025 09/04/2025 Channel Impressions Clicks Conversions Totals 30…" at bounding box center [594, 444] width 1188 height 655
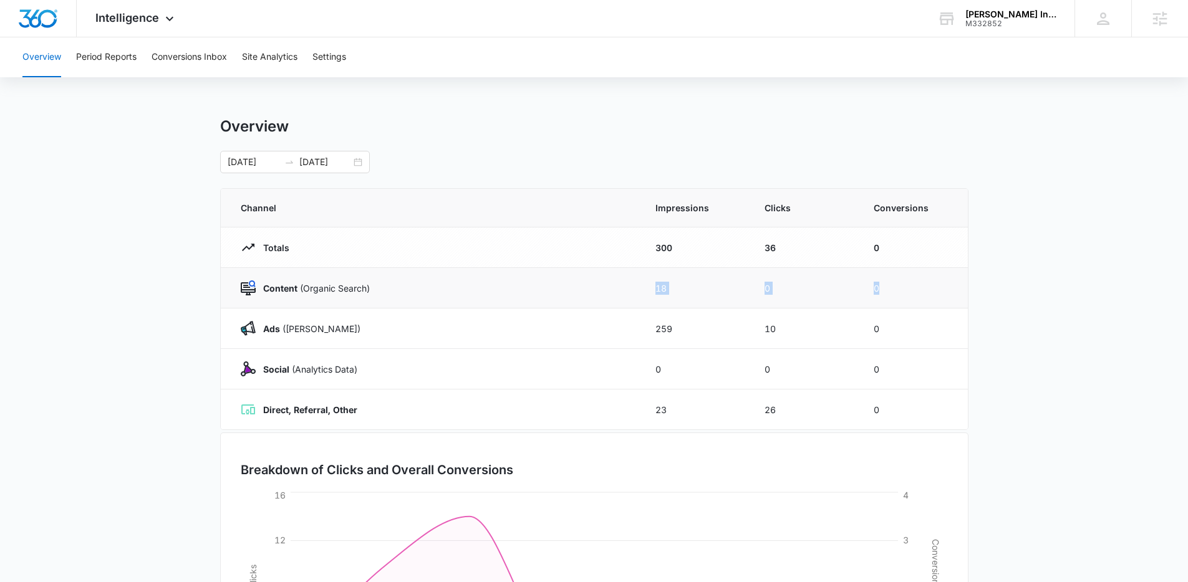
drag, startPoint x: 617, startPoint y: 290, endPoint x: 915, endPoint y: 289, distance: 298.1
click at [915, 289] on tr "Content (Organic Search) 18 0 0" at bounding box center [594, 288] width 747 height 41
click at [795, 289] on td "0" at bounding box center [804, 288] width 109 height 41
drag, startPoint x: 638, startPoint y: 286, endPoint x: 708, endPoint y: 278, distance: 70.9
click at [708, 278] on tr "Content (Organic Search) 18 0 0" at bounding box center [594, 288] width 747 height 41
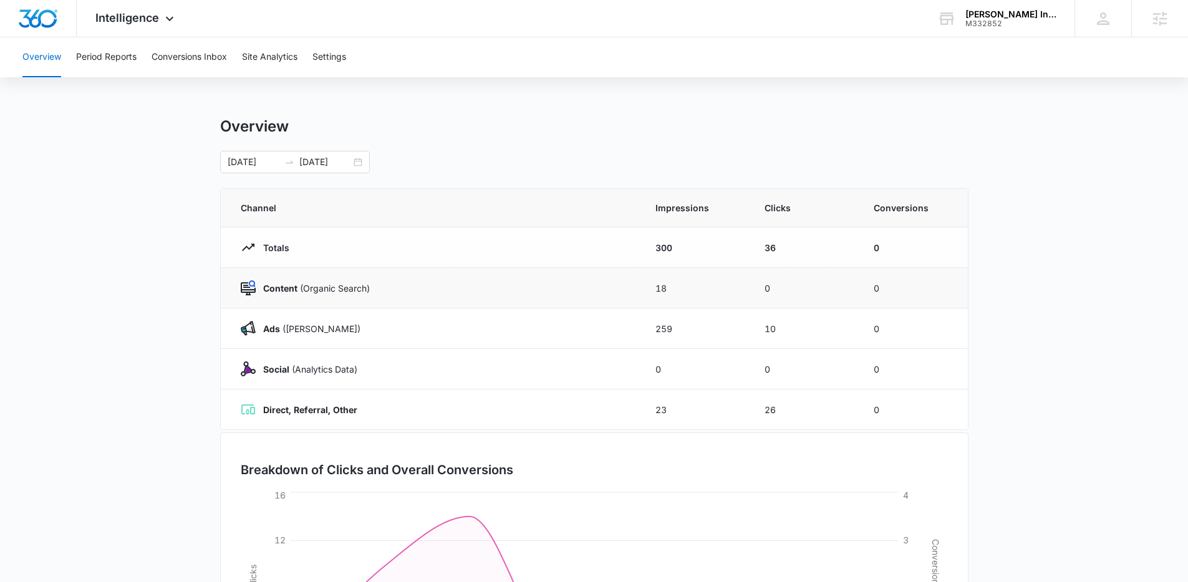
click at [696, 291] on td "18" at bounding box center [694, 288] width 109 height 41
drag, startPoint x: 645, startPoint y: 287, endPoint x: 686, endPoint y: 284, distance: 40.7
click at [686, 284] on td "18" at bounding box center [694, 288] width 109 height 41
click at [96, 236] on main "Overview 08/28/2025 09/04/2025 Channel Impressions Clicks Conversions Totals 30…" at bounding box center [594, 444] width 1188 height 655
click at [96, 55] on button "Period Reports" at bounding box center [106, 57] width 60 height 40
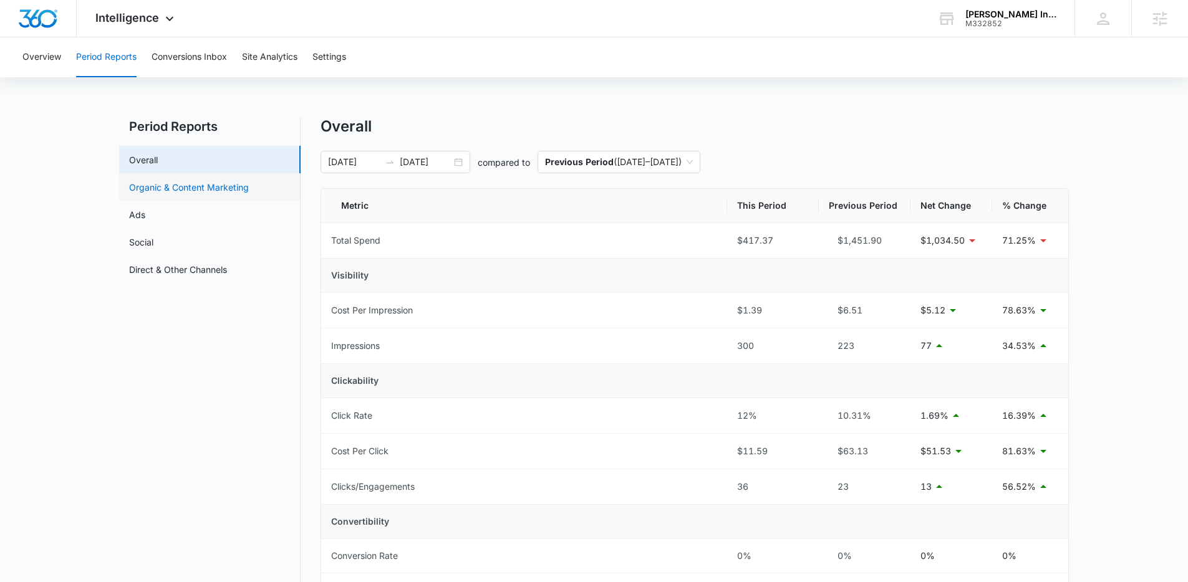
click at [151, 186] on link "Organic & Content Marketing" at bounding box center [189, 187] width 120 height 13
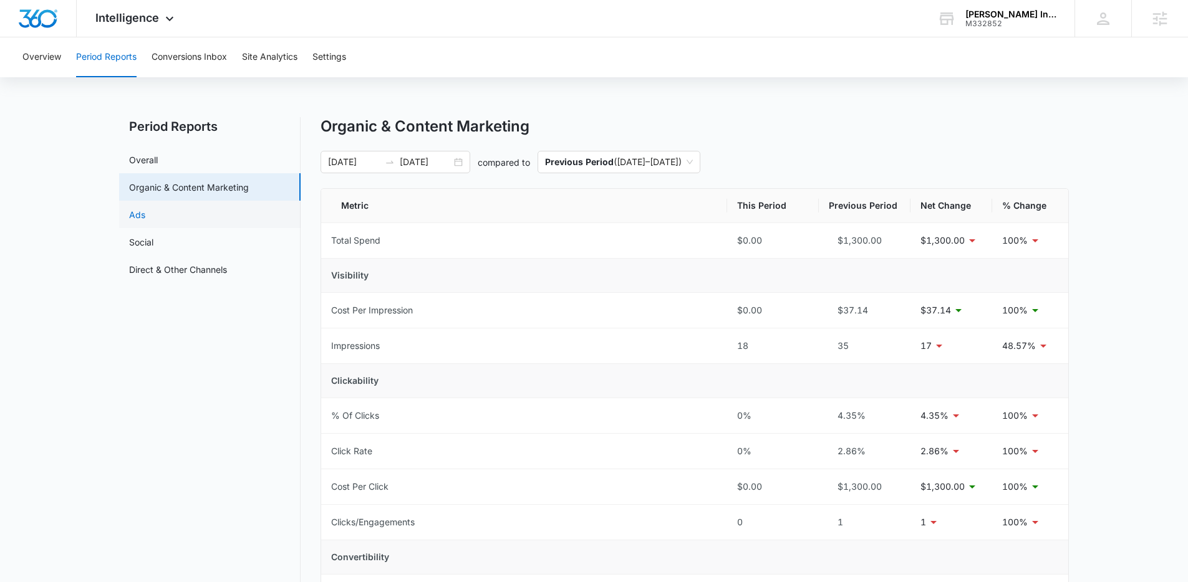
click at [144, 217] on link "Ads" at bounding box center [137, 214] width 16 height 13
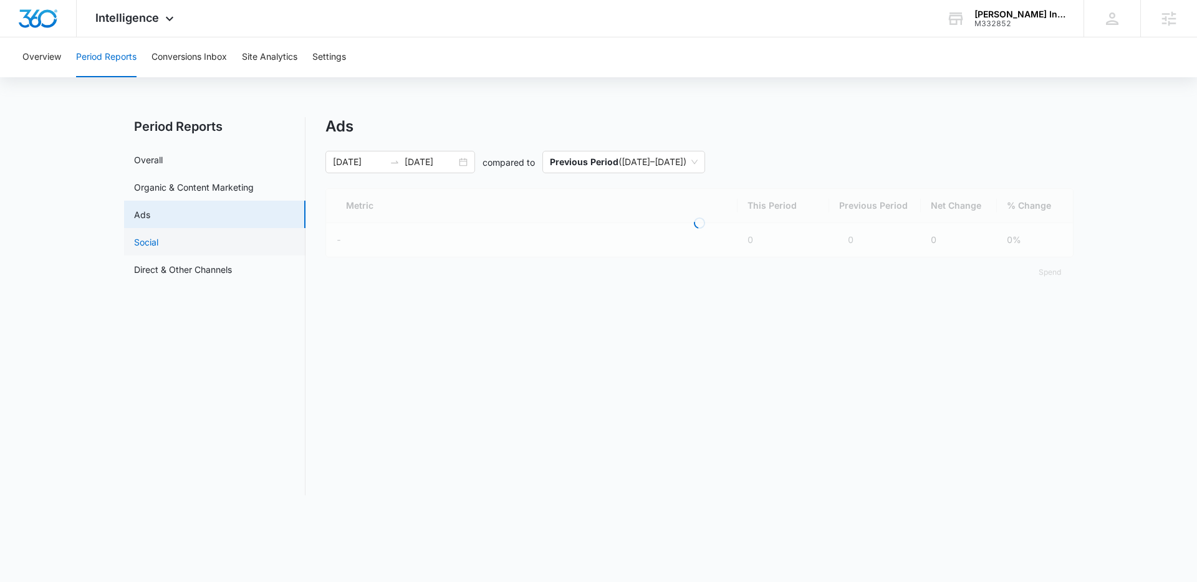
click at [145, 247] on link "Social" at bounding box center [146, 242] width 24 height 13
click at [145, 157] on link "Overall" at bounding box center [143, 159] width 29 height 13
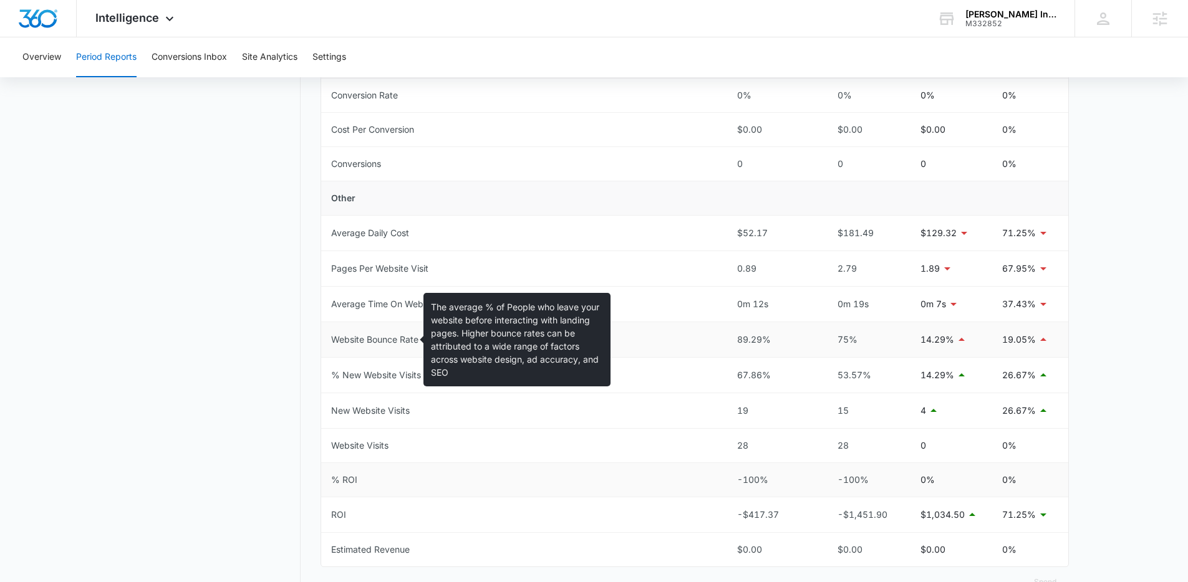
scroll to position [506, 0]
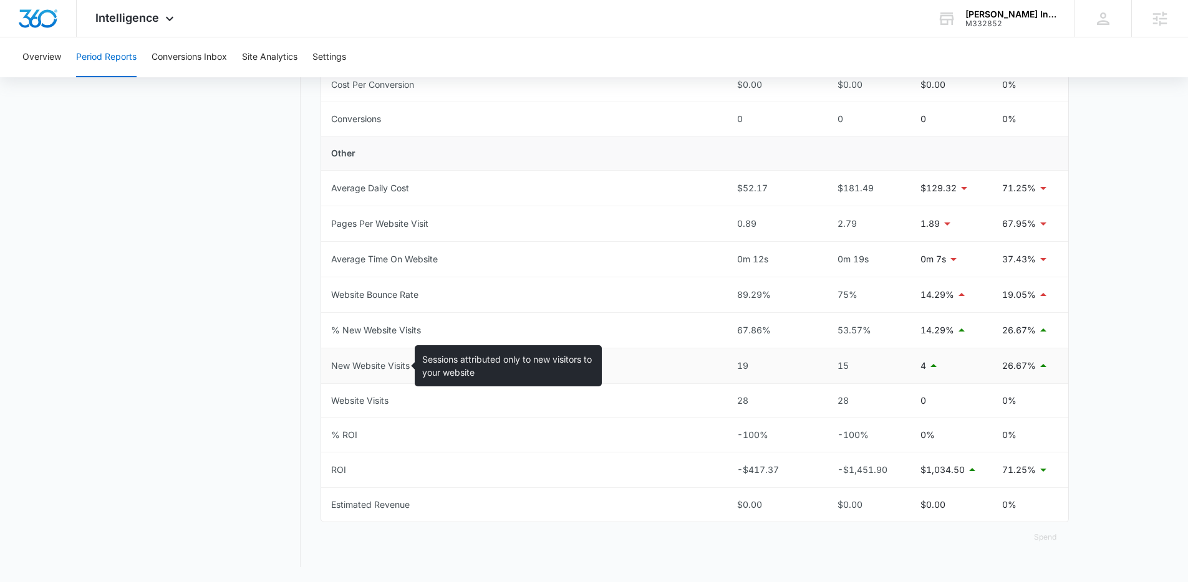
click at [384, 366] on div "New Website Visits" at bounding box center [370, 366] width 79 height 14
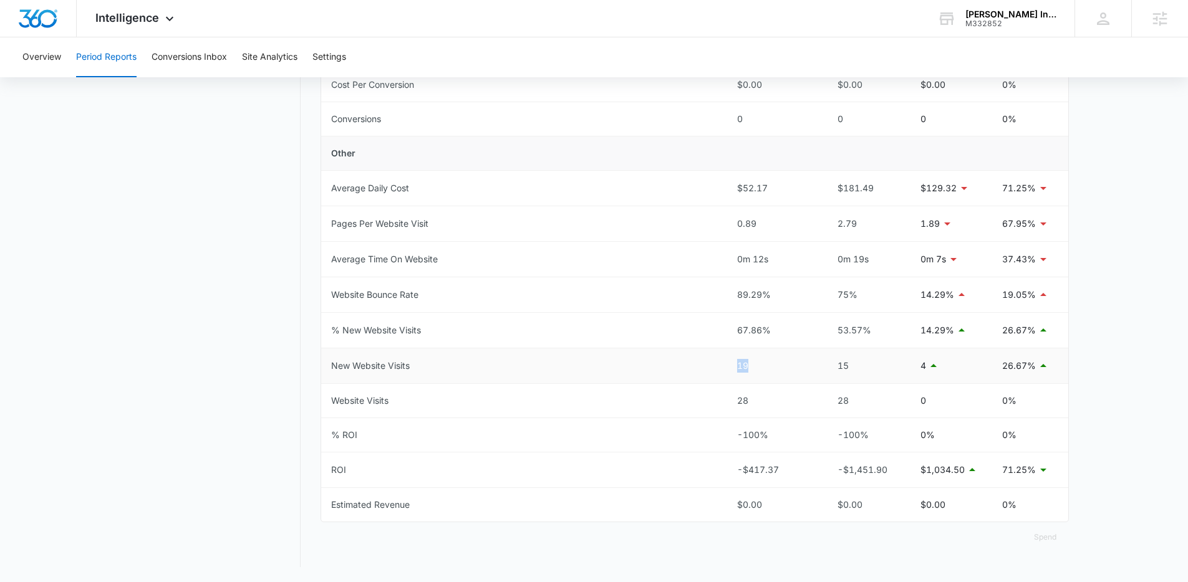
drag, startPoint x: 713, startPoint y: 371, endPoint x: 793, endPoint y: 372, distance: 79.8
click at [793, 372] on tr "New Website Visits 19 15 4 26.67%" at bounding box center [694, 367] width 747 height 36
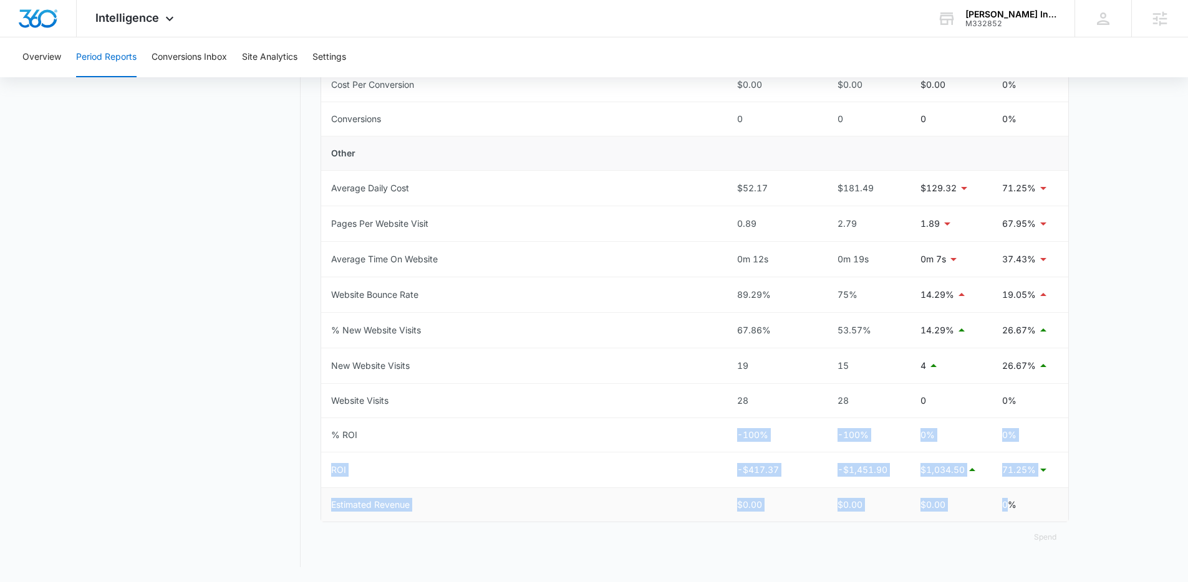
drag, startPoint x: 710, startPoint y: 439, endPoint x: 957, endPoint y: 508, distance: 256.3
click at [1002, 511] on tbody "Total Spend $417.37 $1,451.90 $1,034.50 71.25% Visibility Cost Per Impression $…" at bounding box center [694, 120] width 747 height 804
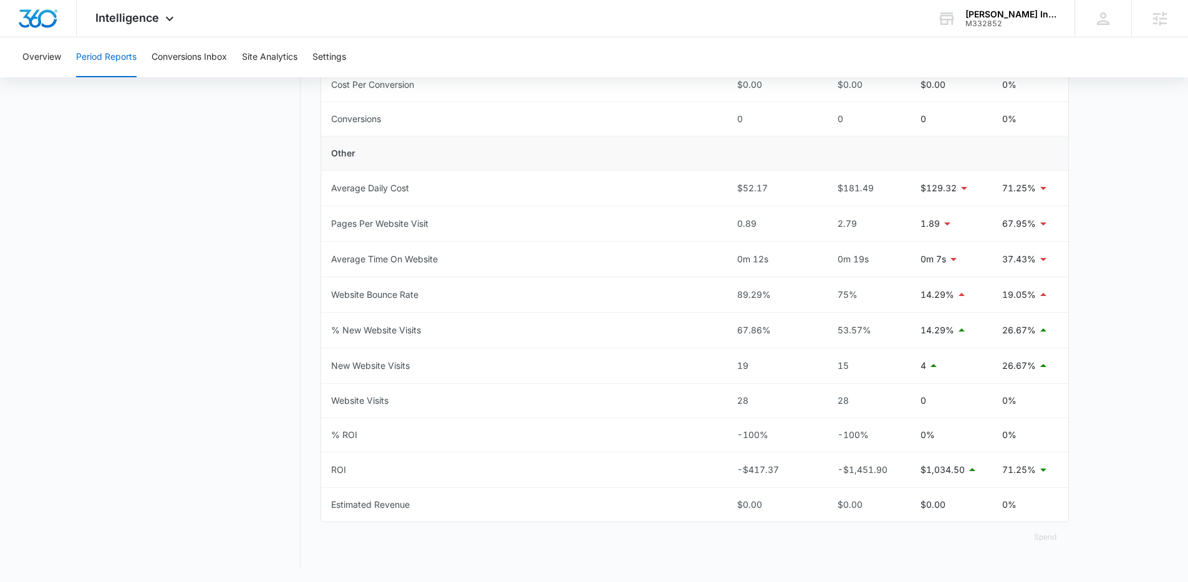
click at [196, 371] on nav "Period Reports Overall Organic & Content Marketing Ads Social Direct & Other Ch…" at bounding box center [209, 90] width 181 height 956
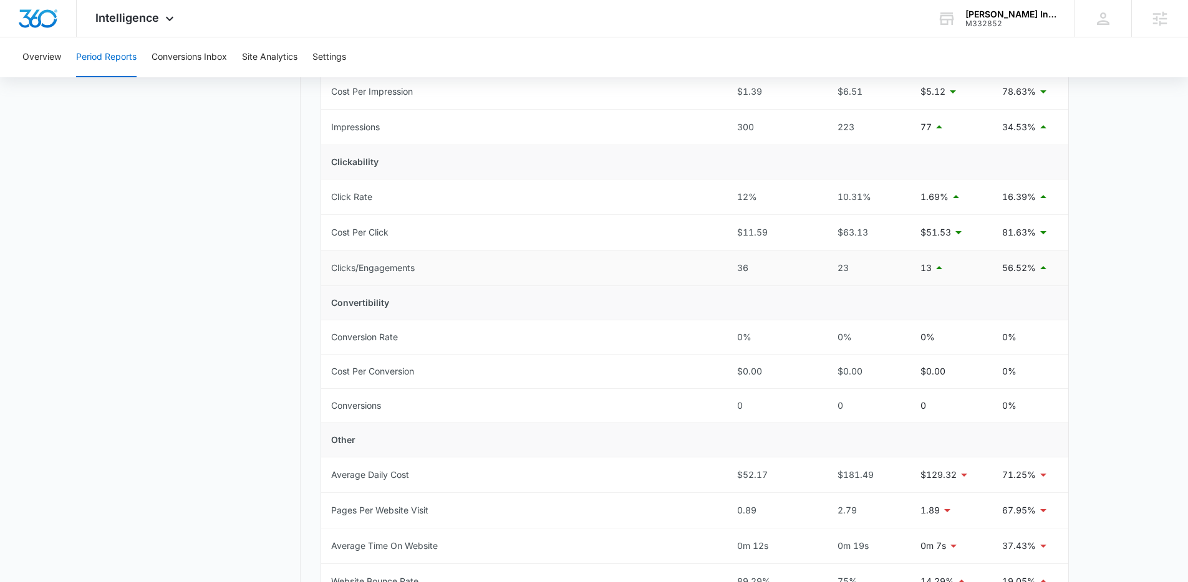
scroll to position [238, 0]
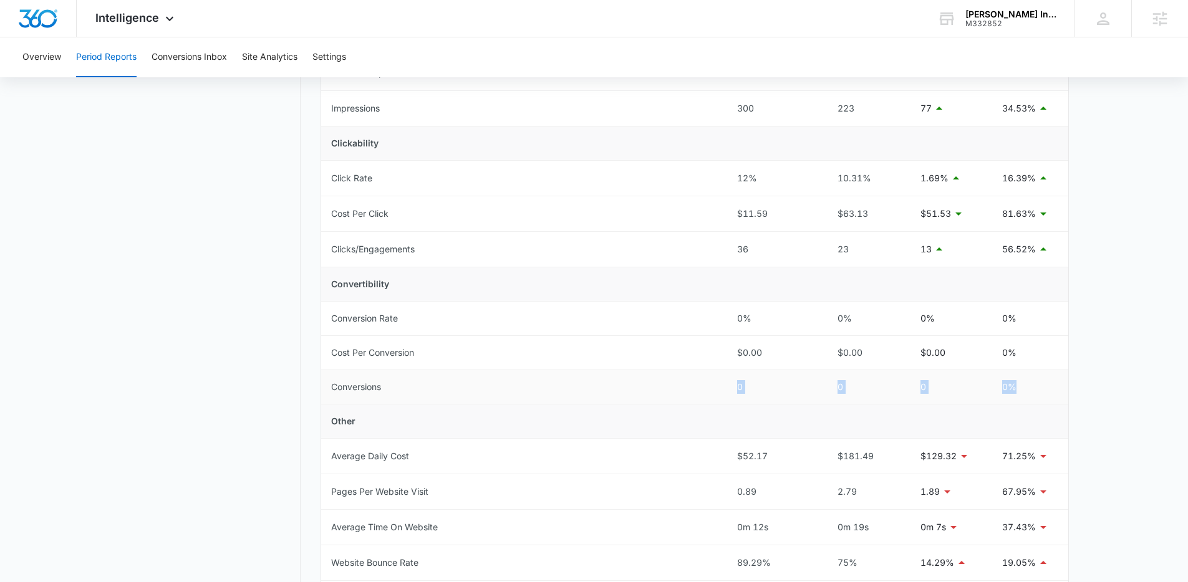
drag, startPoint x: 640, startPoint y: 390, endPoint x: 1042, endPoint y: 393, distance: 402.2
click at [1042, 393] on tr "Conversions 0 0 0 0%" at bounding box center [694, 387] width 747 height 34
click at [388, 328] on td "Conversion Rate" at bounding box center [524, 319] width 406 height 34
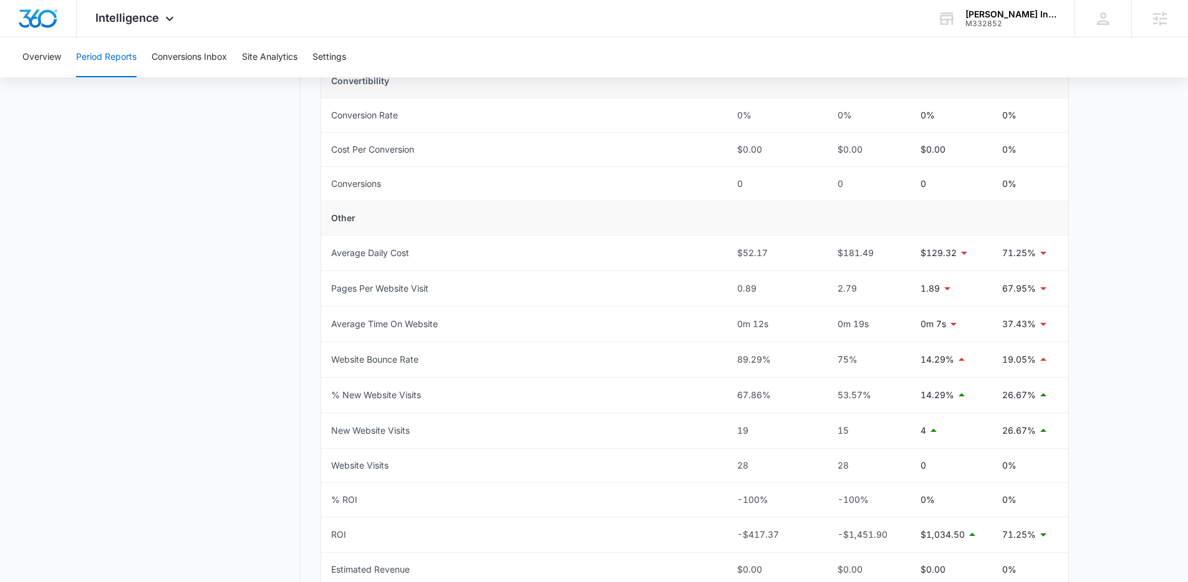
scroll to position [506, 0]
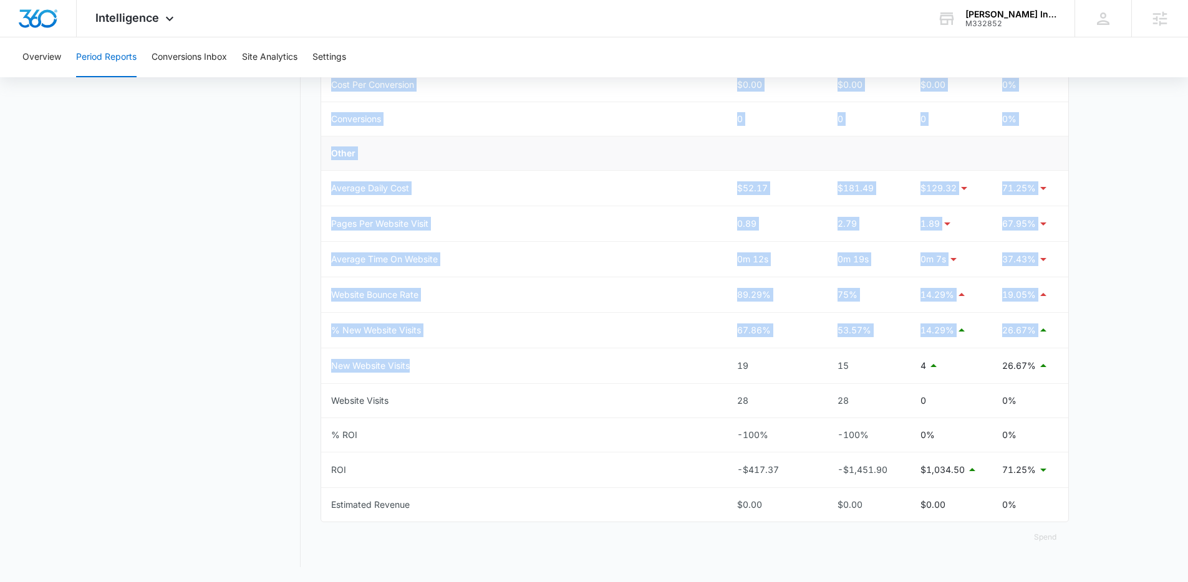
drag, startPoint x: 713, startPoint y: 367, endPoint x: 1089, endPoint y: 373, distance: 376.1
click at [1089, 373] on main "Period Reports Overall Organic & Content Marketing Ads Social Direct & Other Ch…" at bounding box center [594, 97] width 1188 height 971
click at [1065, 373] on td "26.67%" at bounding box center [1030, 367] width 76 height 36
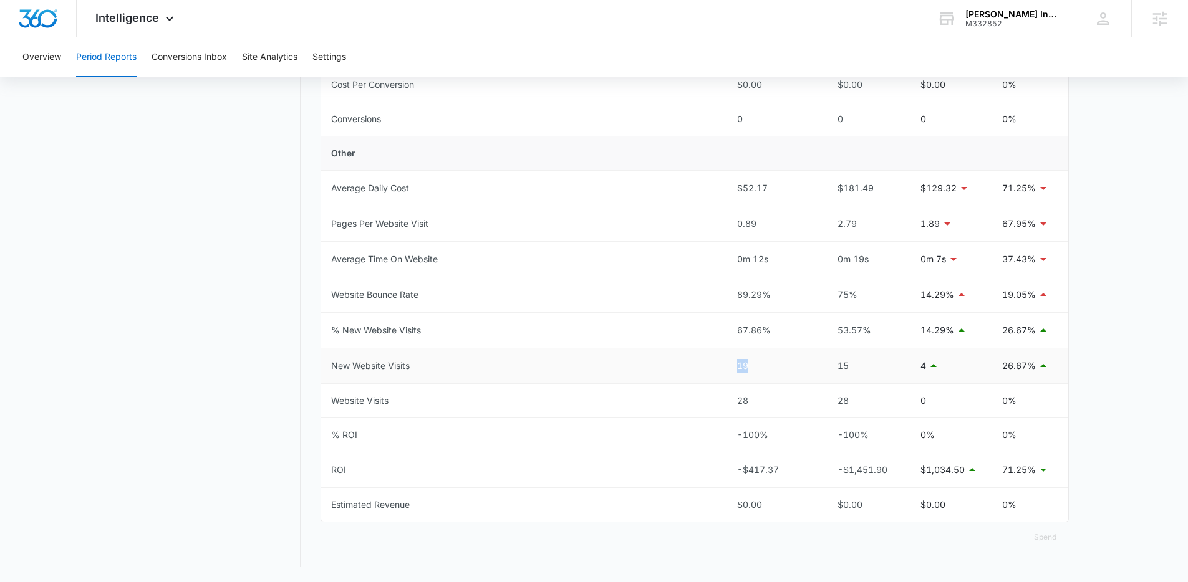
drag, startPoint x: 723, startPoint y: 367, endPoint x: 782, endPoint y: 368, distance: 59.3
click at [782, 368] on tr "New Website Visits 19 15 4 26.67%" at bounding box center [694, 367] width 747 height 36
drag, startPoint x: 842, startPoint y: 370, endPoint x: 861, endPoint y: 371, distance: 18.7
click at [861, 371] on div "15" at bounding box center [865, 366] width 72 height 14
click at [855, 369] on div "15" at bounding box center [865, 366] width 72 height 14
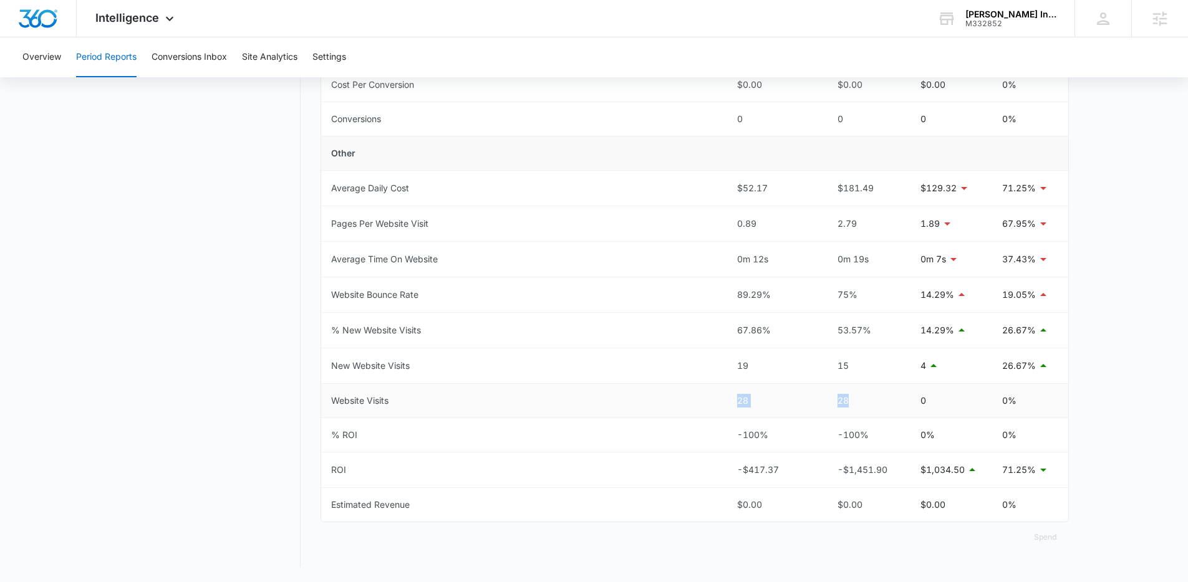
drag, startPoint x: 715, startPoint y: 403, endPoint x: 857, endPoint y: 403, distance: 142.2
click at [857, 403] on tr "Website Visits 28 28 0 0%" at bounding box center [694, 401] width 747 height 34
click at [179, 316] on nav "Period Reports Overall Organic & Content Marketing Ads Social Direct & Other Ch…" at bounding box center [209, 90] width 181 height 956
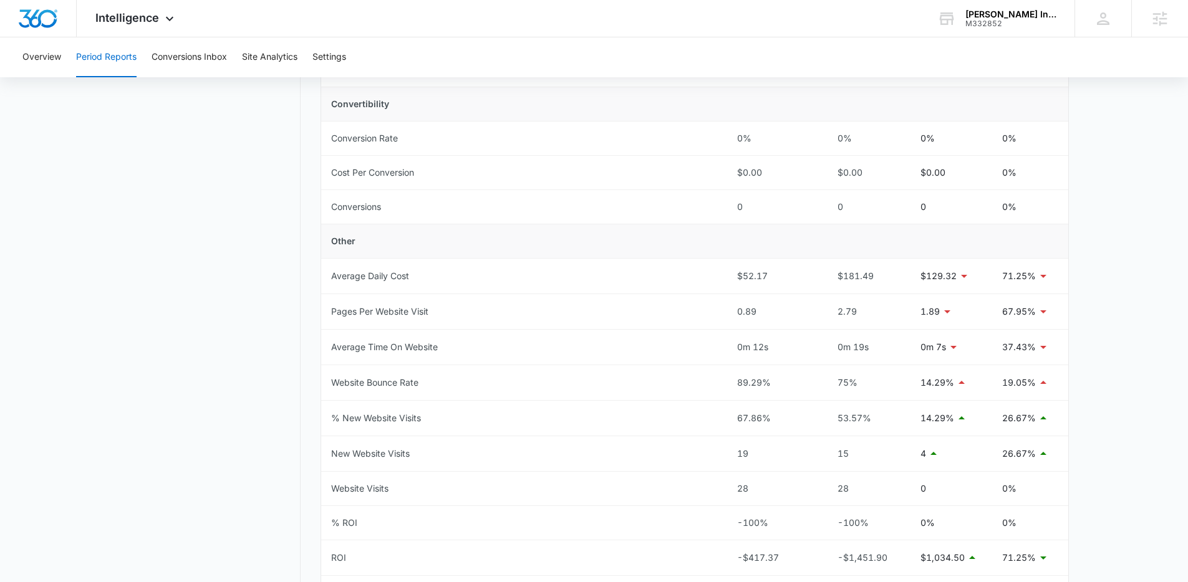
scroll to position [0, 0]
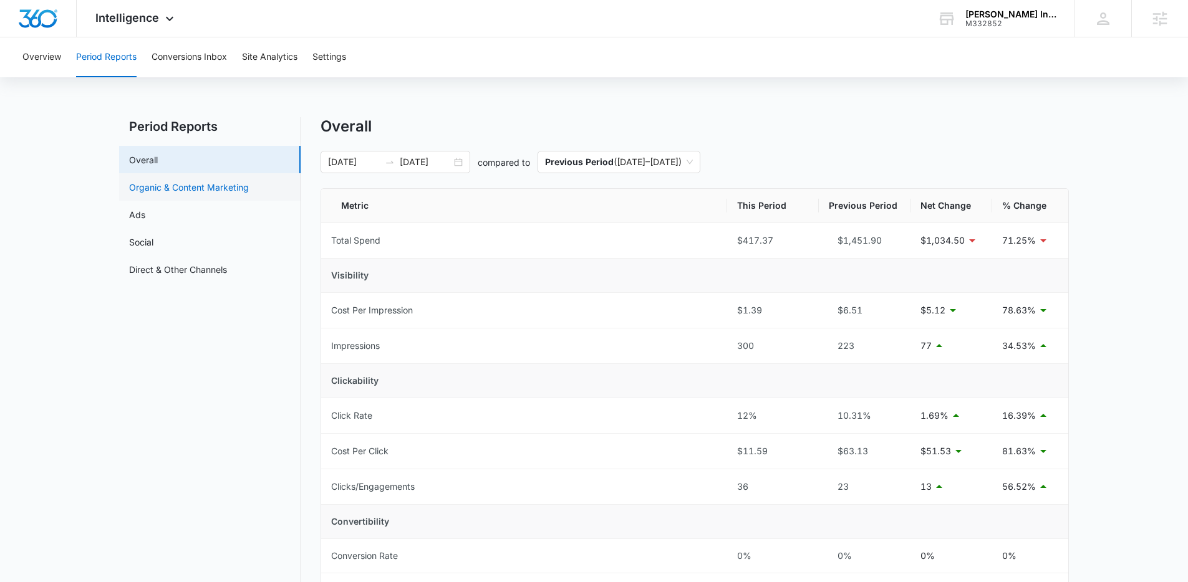
click at [160, 188] on link "Organic & Content Marketing" at bounding box center [189, 187] width 120 height 13
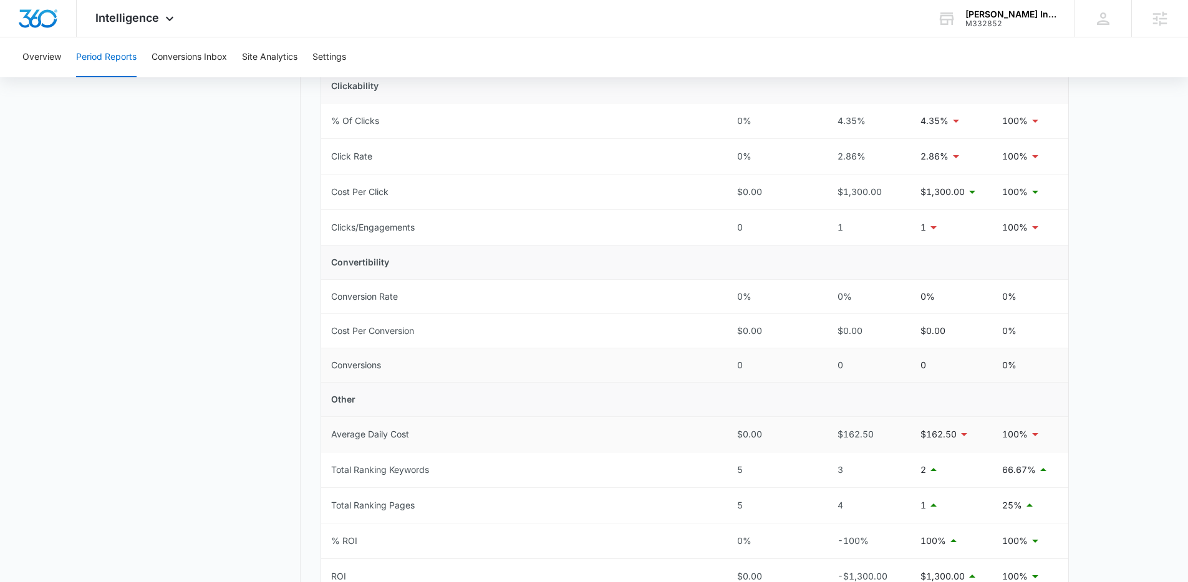
scroll to position [301, 0]
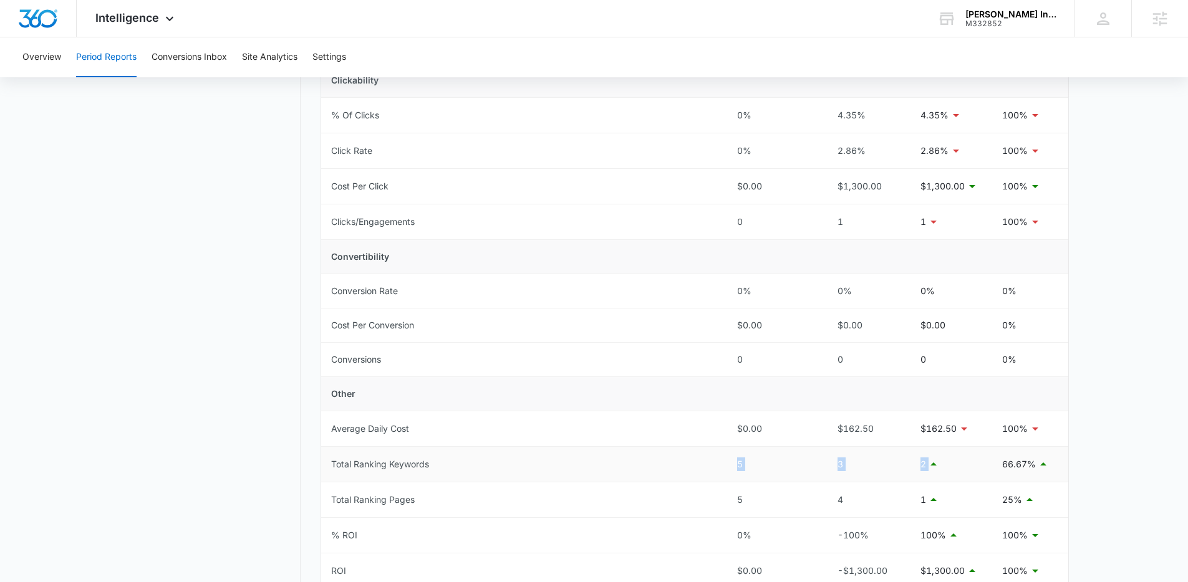
drag, startPoint x: 705, startPoint y: 466, endPoint x: 953, endPoint y: 463, distance: 248.2
click at [953, 463] on tr "Total Ranking Keywords 5 3 2 66.67%" at bounding box center [694, 465] width 747 height 36
click at [687, 466] on td "Total Ranking Keywords" at bounding box center [524, 465] width 406 height 36
drag, startPoint x: 735, startPoint y: 467, endPoint x: 768, endPoint y: 466, distance: 33.1
click at [768, 466] on tr "Total Ranking Keywords 5 3 2 66.67%" at bounding box center [694, 465] width 747 height 36
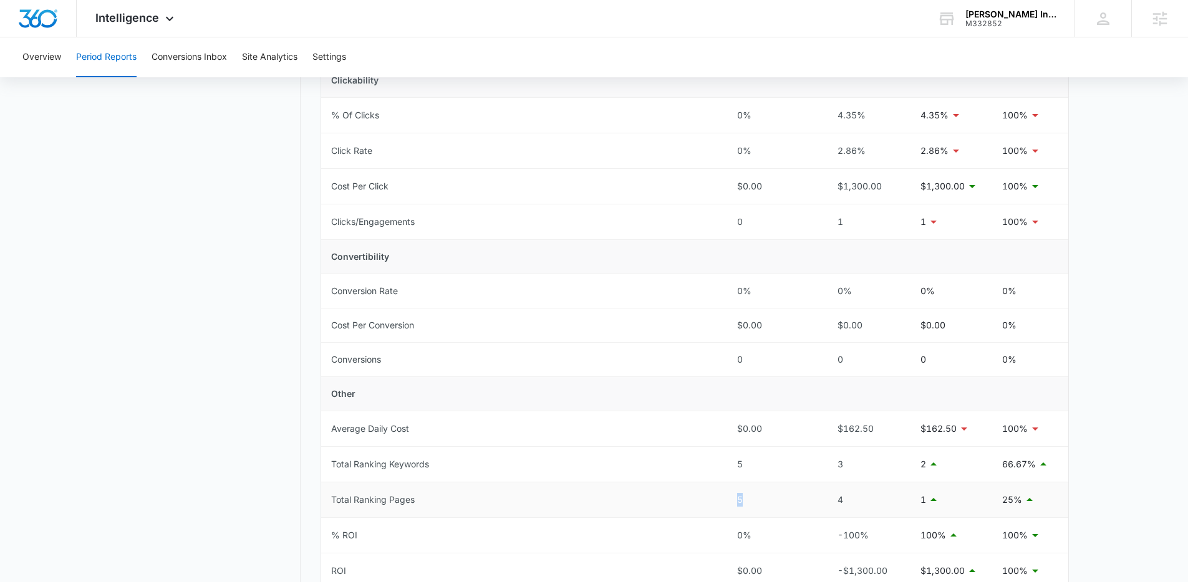
drag, startPoint x: 715, startPoint y: 506, endPoint x: 795, endPoint y: 504, distance: 80.5
click at [795, 504] on tr "Total Ranking Pages 5 4 1 25%" at bounding box center [694, 501] width 747 height 36
click at [763, 462] on div "5" at bounding box center [773, 465] width 72 height 14
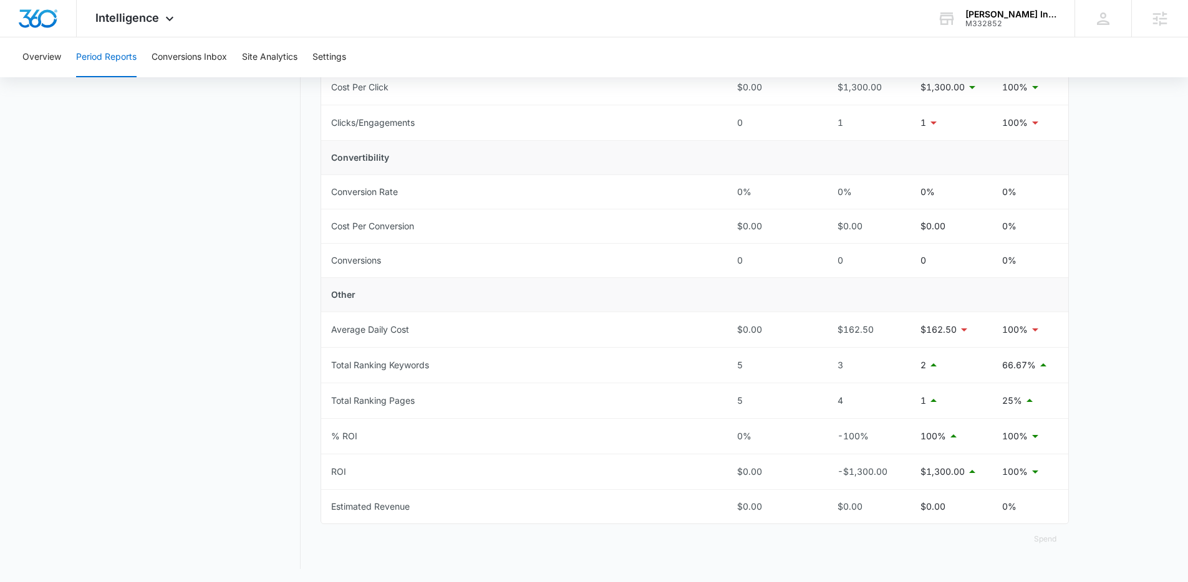
scroll to position [402, 0]
drag, startPoint x: 704, startPoint y: 364, endPoint x: 752, endPoint y: 361, distance: 48.1
click at [752, 361] on tr "Total Ranking Keywords 5 3 2 66.67%" at bounding box center [694, 364] width 747 height 36
click at [769, 398] on tr "Total Ranking Pages 5 4 1 25%" at bounding box center [694, 400] width 747 height 36
click at [213, 296] on nav "Period Reports Overall Organic & Content Marketing Ads Social Direct & Other Ch…" at bounding box center [209, 142] width 181 height 852
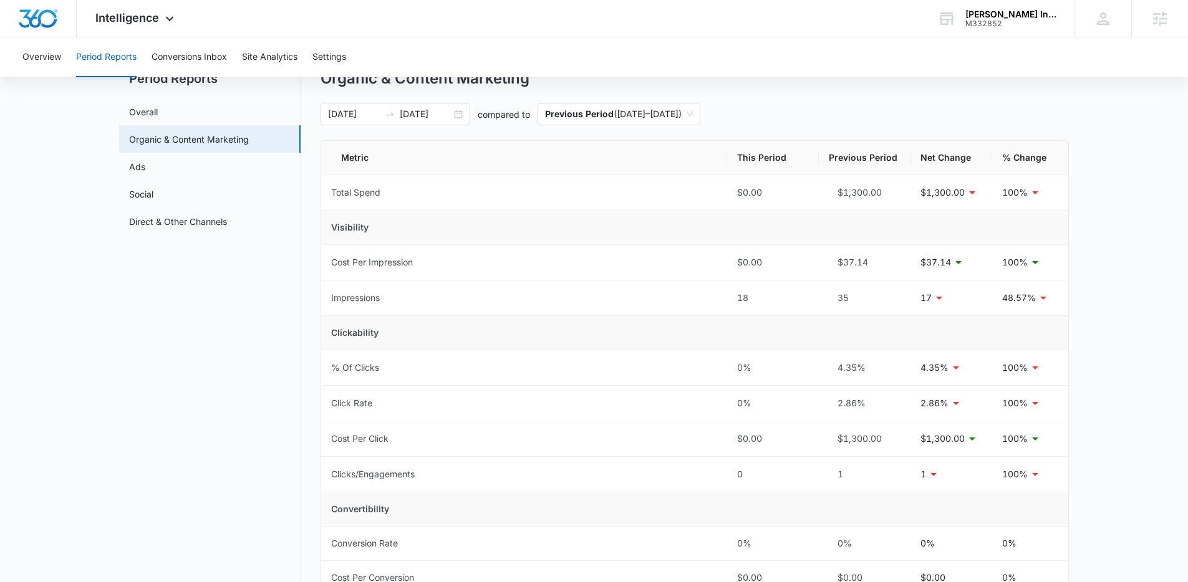
scroll to position [44, 0]
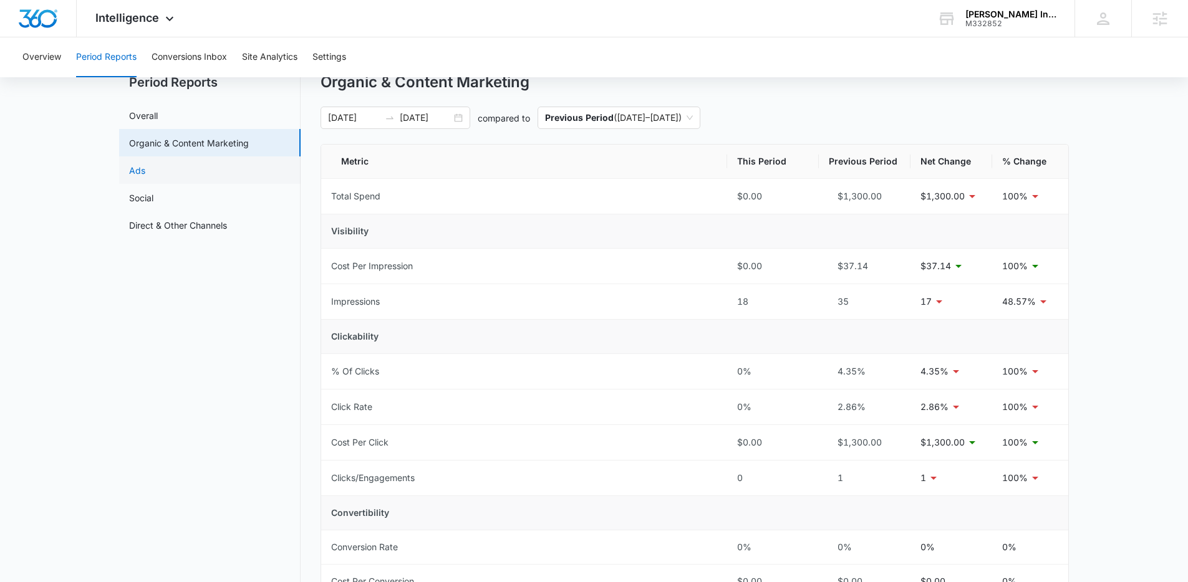
click at [140, 174] on link "Ads" at bounding box center [137, 170] width 16 height 13
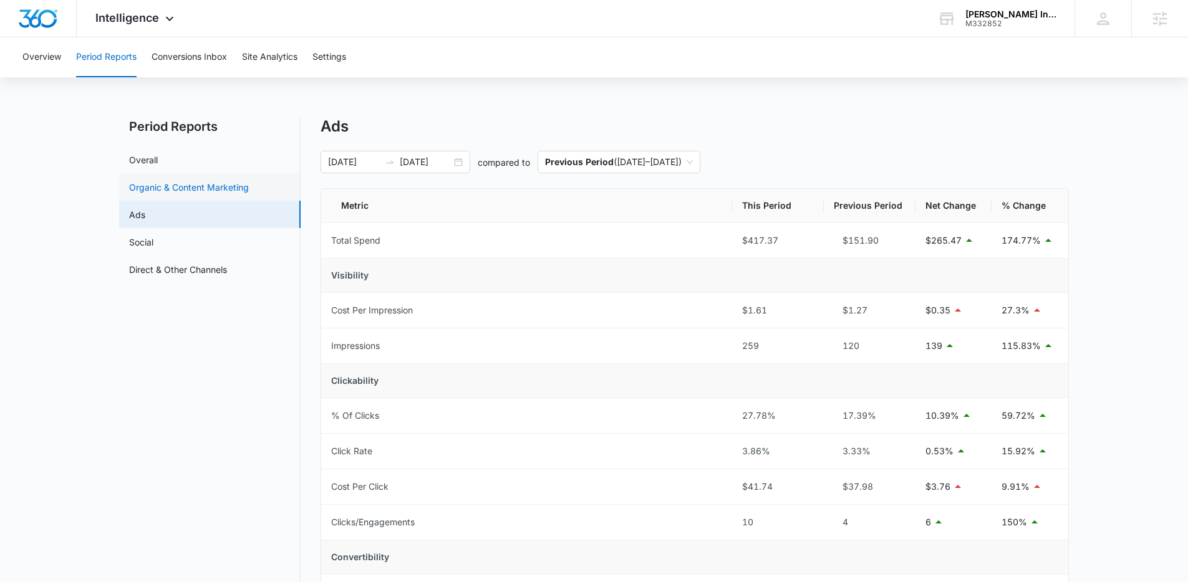
click at [147, 181] on link "Organic & Content Marketing" at bounding box center [189, 187] width 120 height 13
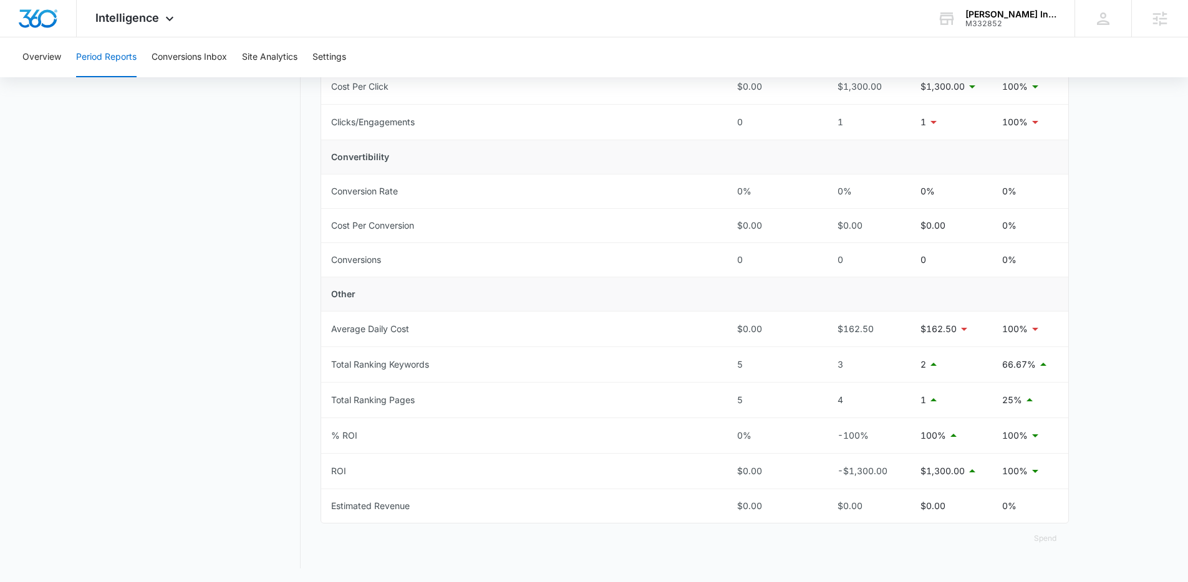
scroll to position [402, 0]
drag, startPoint x: 701, startPoint y: 364, endPoint x: 829, endPoint y: 365, distance: 128.5
click at [829, 365] on tr "Total Ranking Keywords 5 3 2 66.67%" at bounding box center [694, 364] width 747 height 36
click at [187, 345] on nav "Period Reports Overall Organic & Content Marketing Ads Social Direct & Other Ch…" at bounding box center [209, 142] width 181 height 852
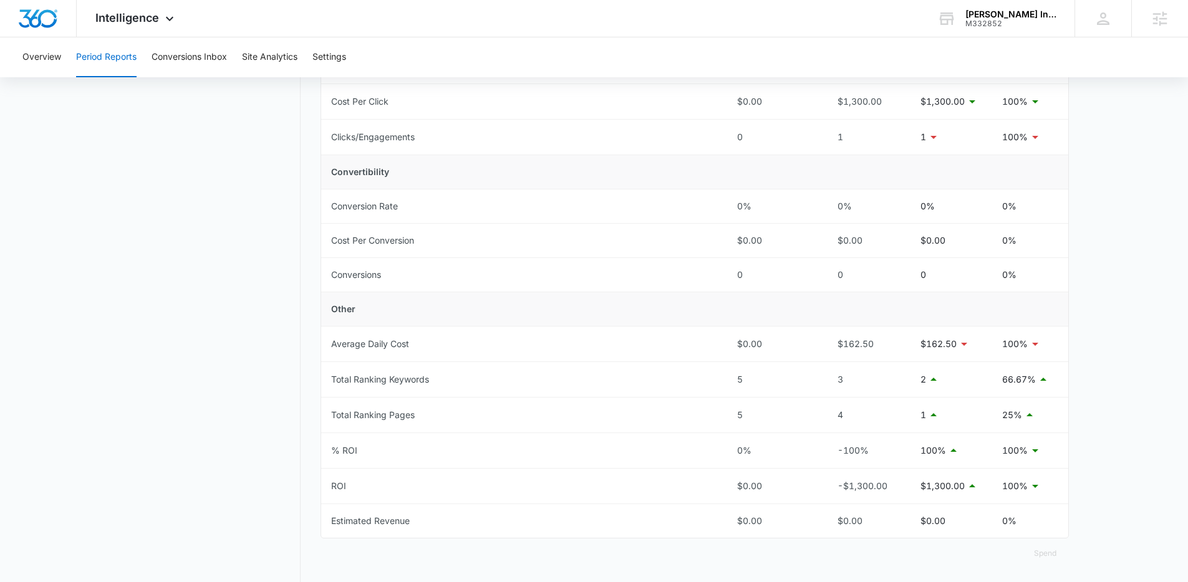
scroll to position [360, 0]
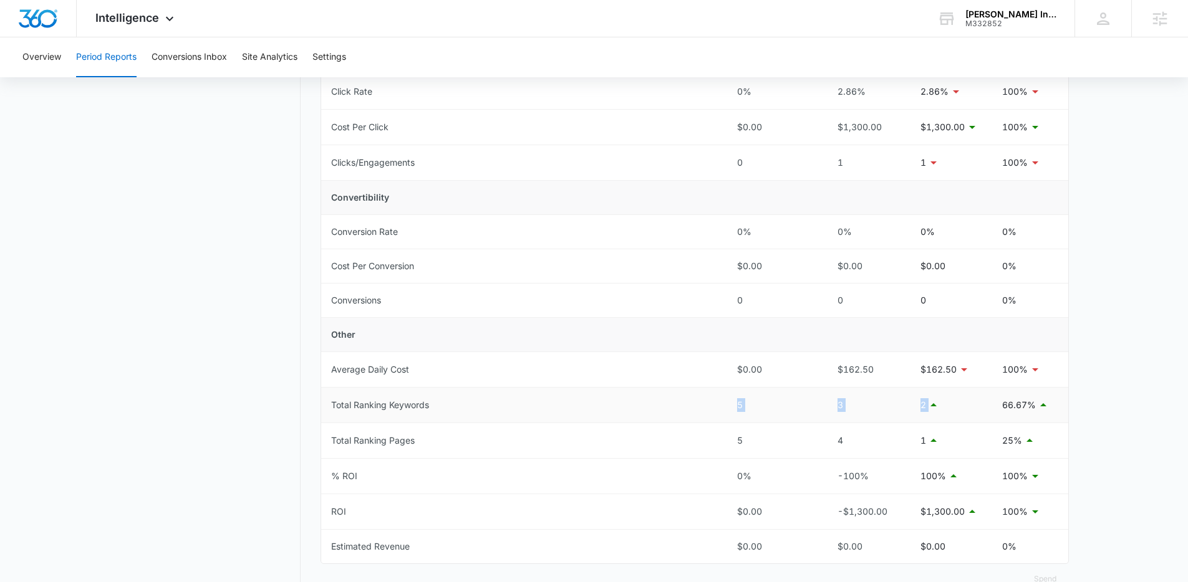
drag, startPoint x: 683, startPoint y: 400, endPoint x: 947, endPoint y: 401, distance: 263.8
click at [947, 401] on tr "Total Ranking Keywords 5 3 2 66.67%" at bounding box center [694, 406] width 747 height 36
click at [130, 356] on nav "Period Reports Overall Organic & Content Marketing Ads Social Direct & Other Ch…" at bounding box center [209, 183] width 181 height 852
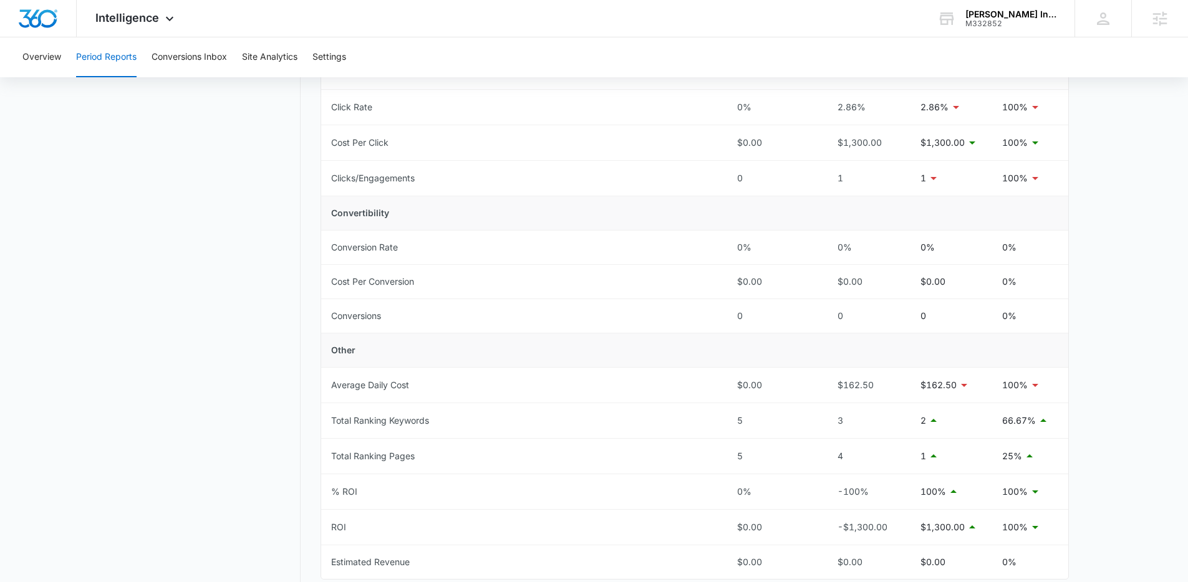
scroll to position [402, 0]
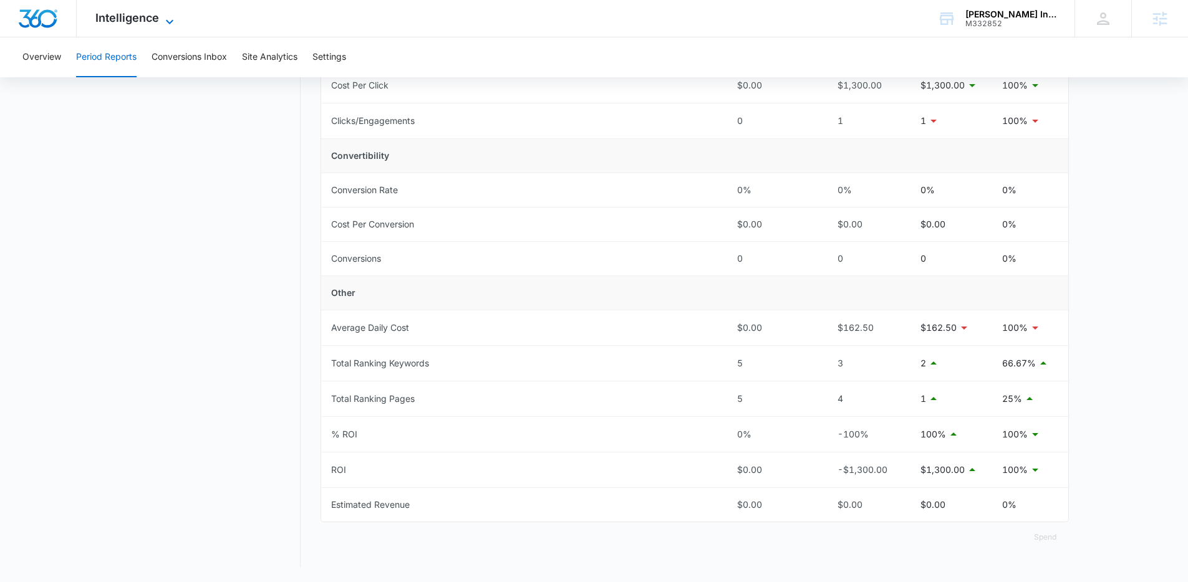
click at [148, 13] on span "Intelligence" at bounding box center [127, 17] width 64 height 13
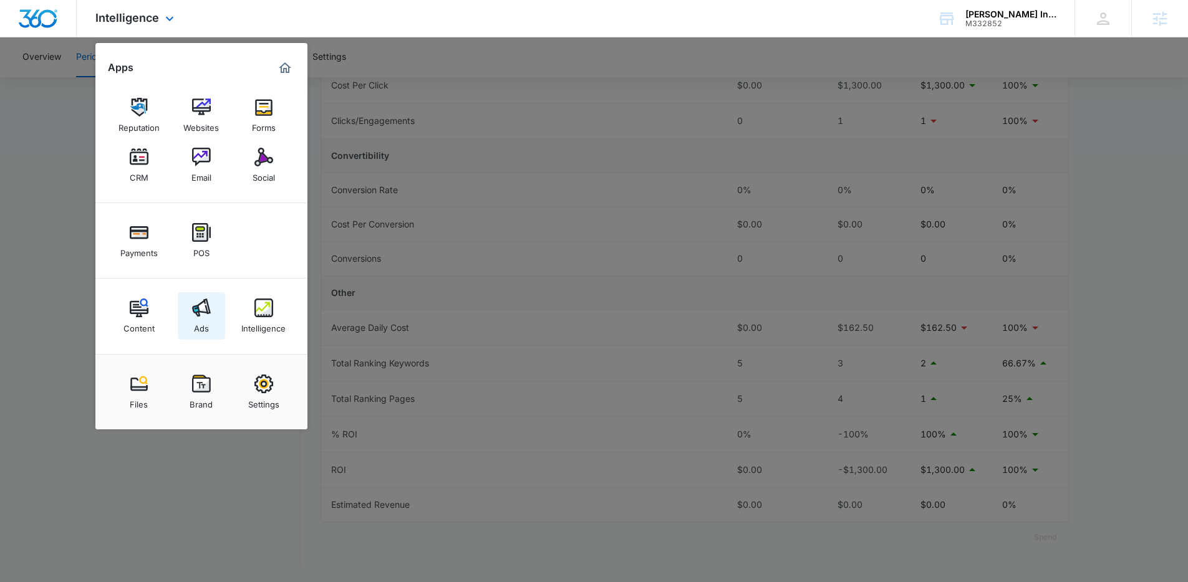
click at [198, 320] on div "Ads" at bounding box center [201, 325] width 15 height 16
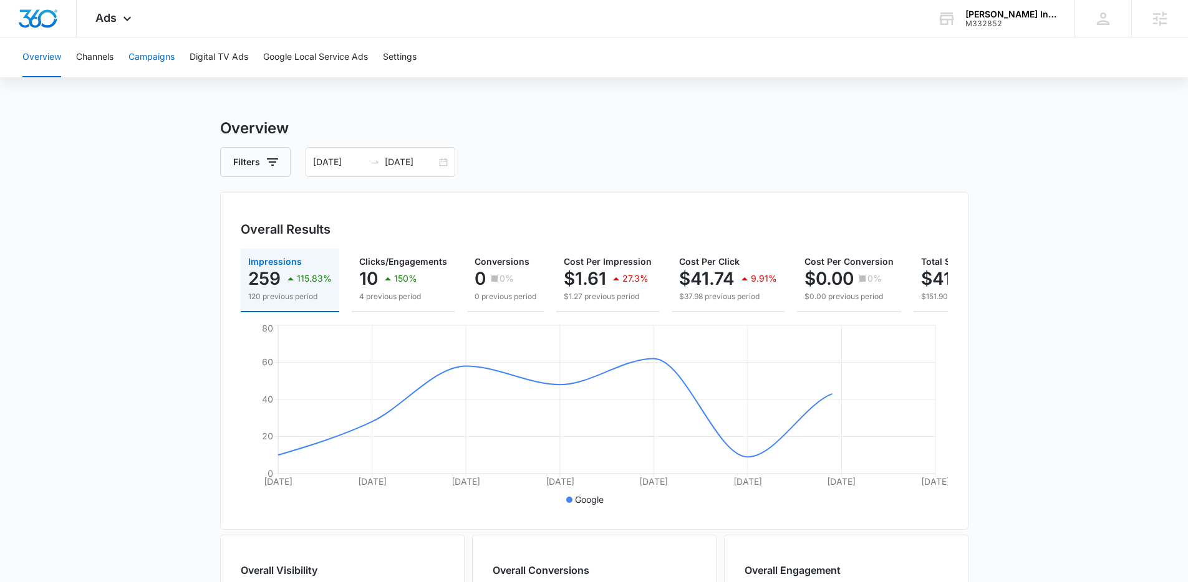
click at [149, 55] on button "Campaigns" at bounding box center [151, 57] width 46 height 40
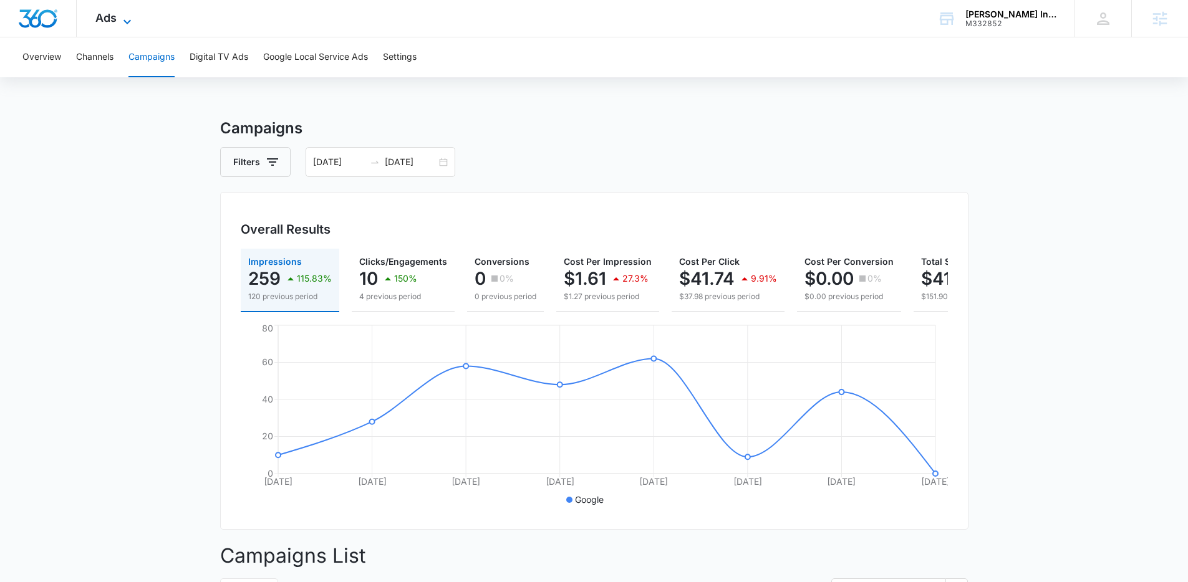
click at [114, 19] on span "Ads" at bounding box center [105, 17] width 21 height 13
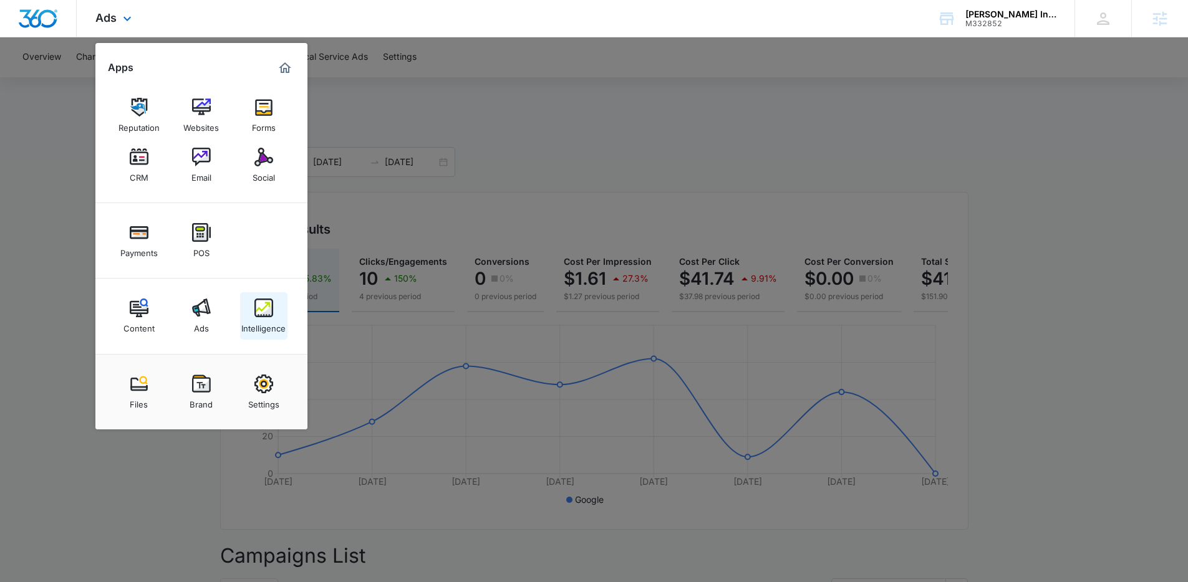
click at [267, 325] on div "Intelligence" at bounding box center [263, 325] width 44 height 16
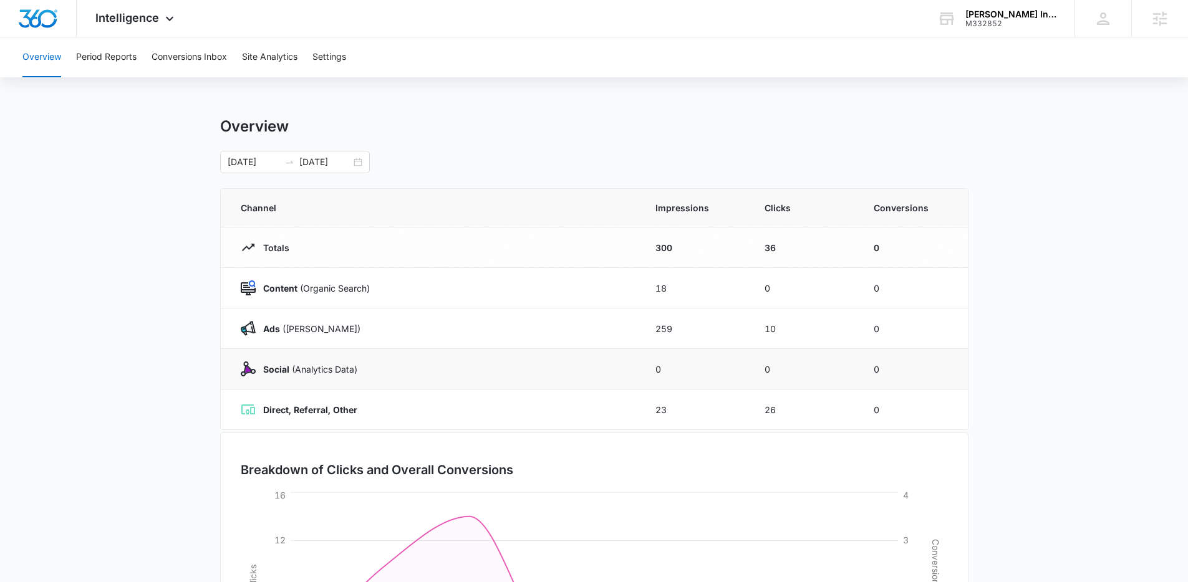
click at [279, 370] on strong "Social" at bounding box center [276, 369] width 26 height 11
drag, startPoint x: 264, startPoint y: 370, endPoint x: 947, endPoint y: 371, distance: 682.2
click at [947, 371] on tr "Social (Analytics Data) 0 0 0" at bounding box center [594, 369] width 747 height 41
click at [137, 344] on main "Overview 08/28/2025 09/04/2025 Channel Impressions Clicks Conversions Totals 30…" at bounding box center [594, 444] width 1188 height 655
click at [98, 306] on main "Overview 08/28/2025 09/04/2025 Channel Impressions Clicks Conversions Totals 30…" at bounding box center [594, 444] width 1188 height 655
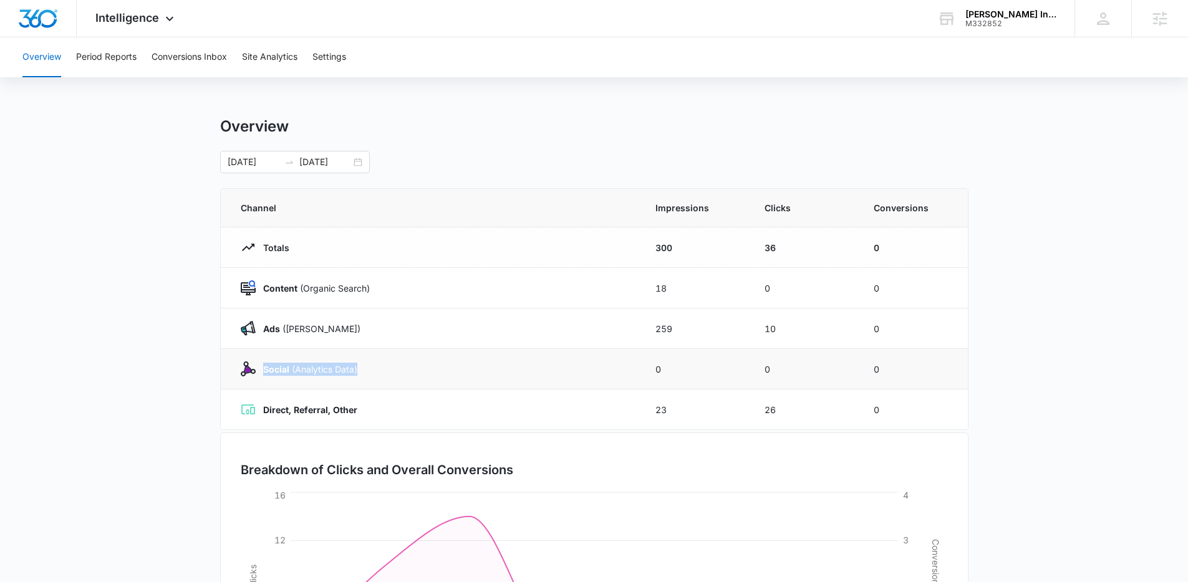
drag, startPoint x: 260, startPoint y: 370, endPoint x: 427, endPoint y: 367, distance: 167.1
click at [427, 367] on div "Social (Analytics Data)" at bounding box center [433, 369] width 385 height 15
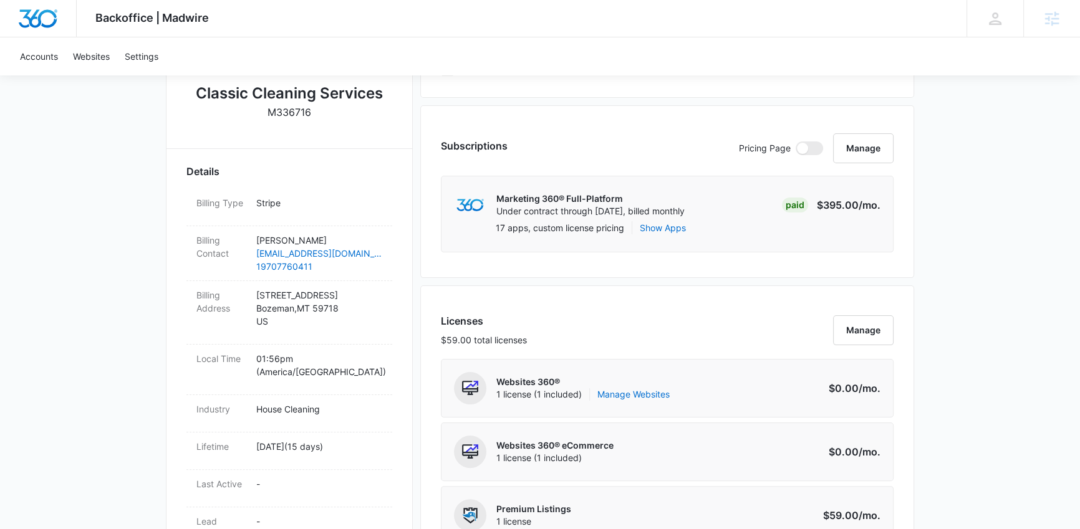
scroll to position [277, 0]
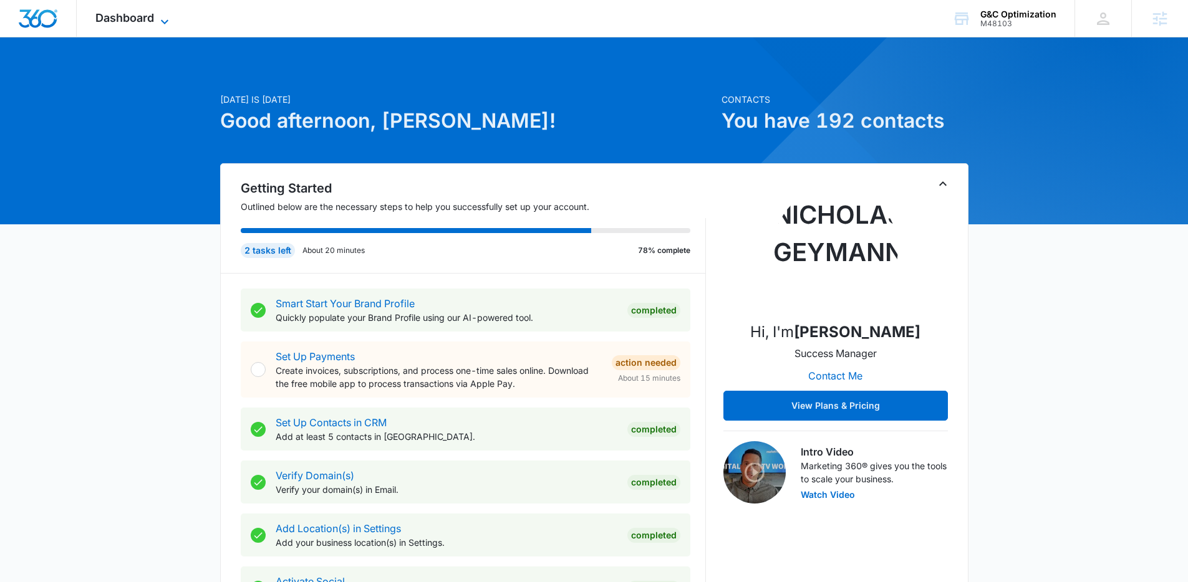
click at [126, 16] on span "Dashboard" at bounding box center [124, 17] width 59 height 13
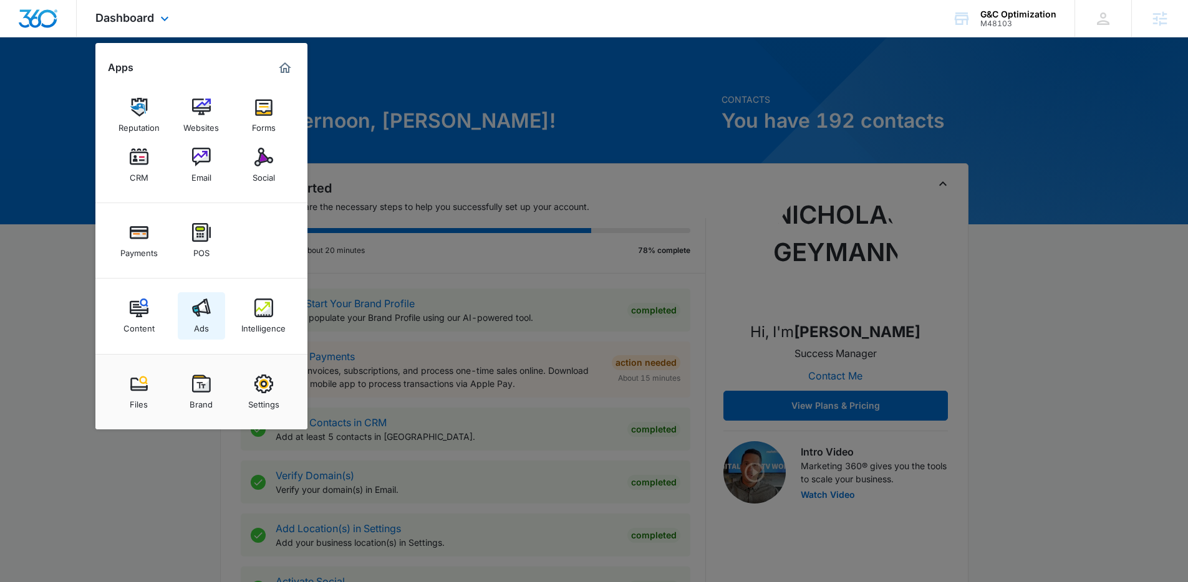
click at [208, 292] on link "Ads" at bounding box center [201, 315] width 47 height 47
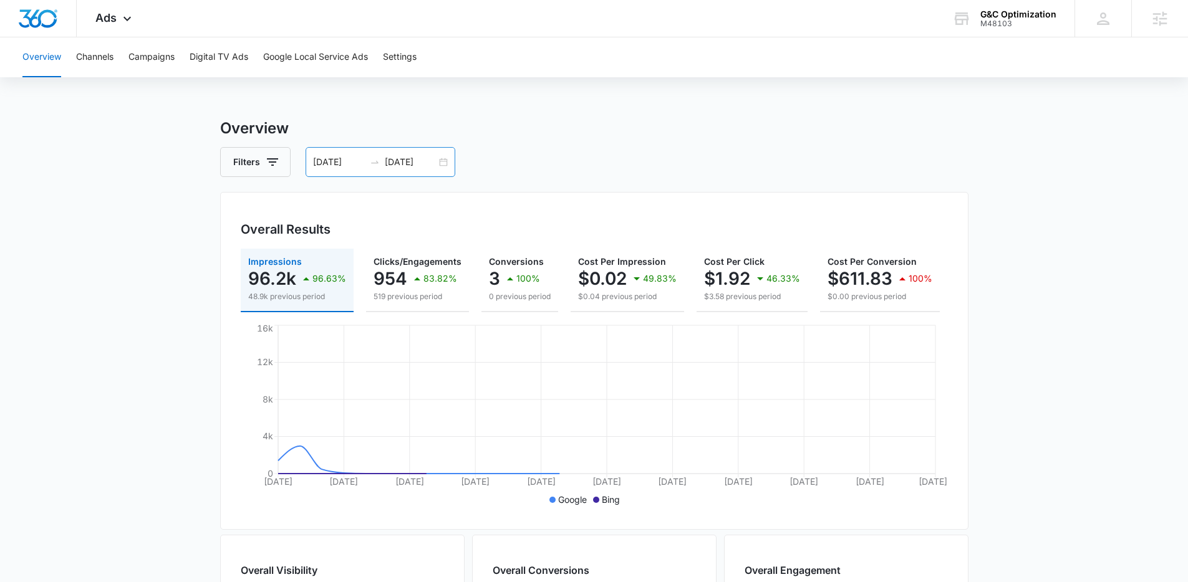
click at [367, 164] on div at bounding box center [375, 162] width 20 height 10
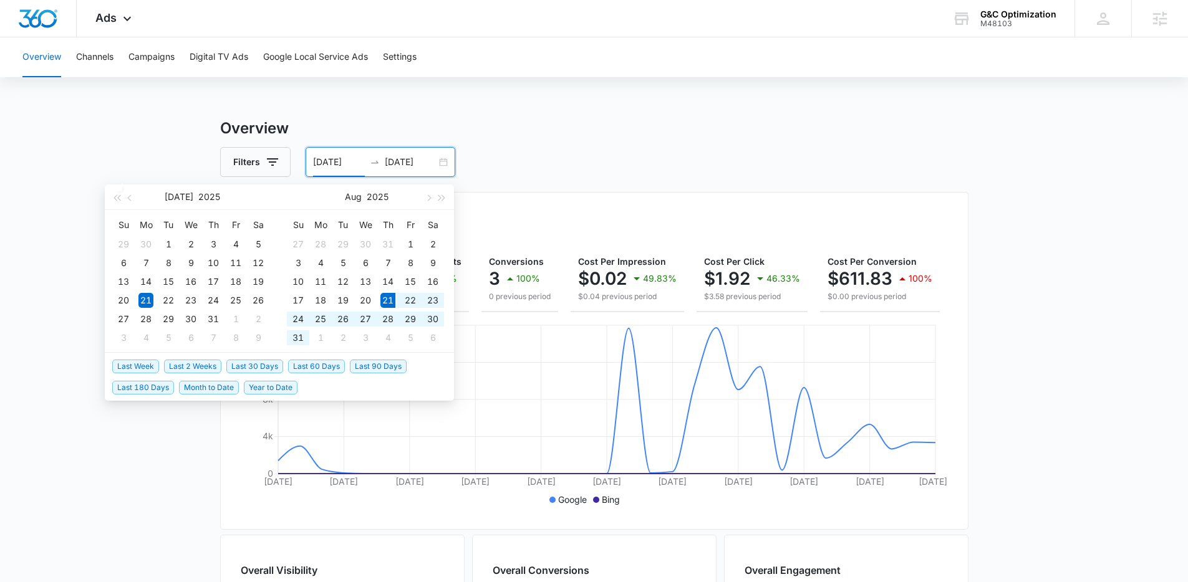
click at [181, 365] on span "Last 2 Weeks" at bounding box center [192, 367] width 57 height 14
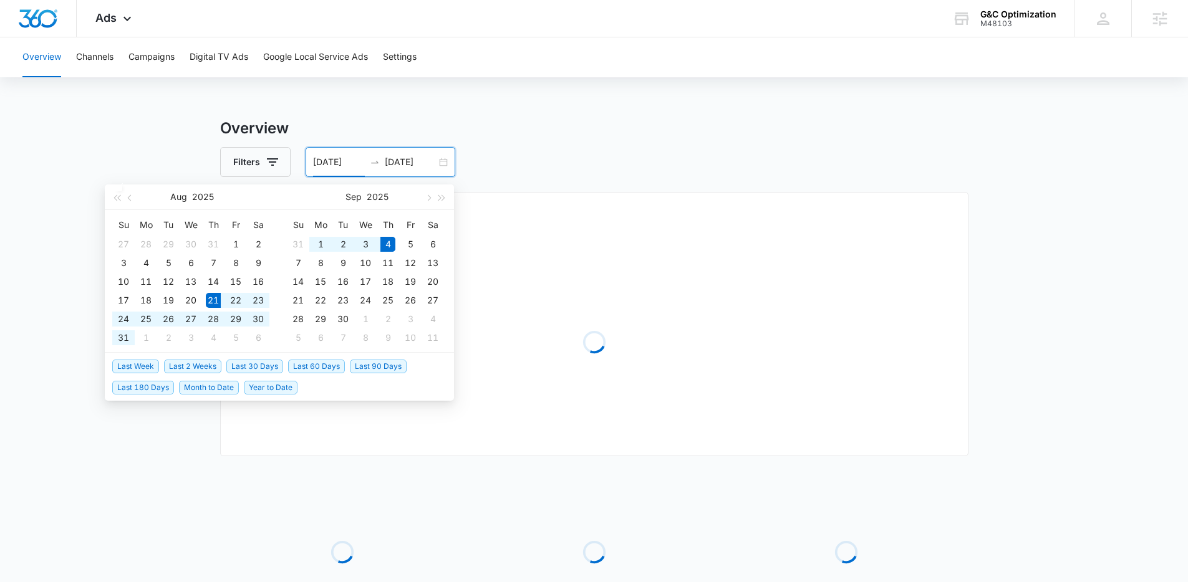
type input "08/21/2025"
type input "09/04/2025"
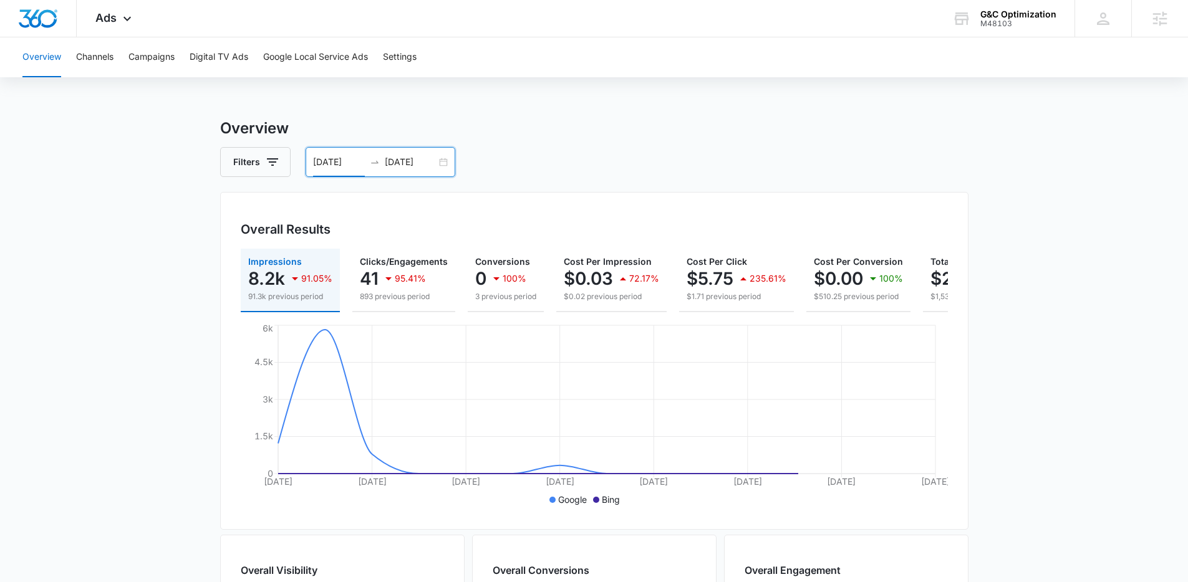
click at [360, 156] on input "08/21/2025" at bounding box center [339, 162] width 52 height 14
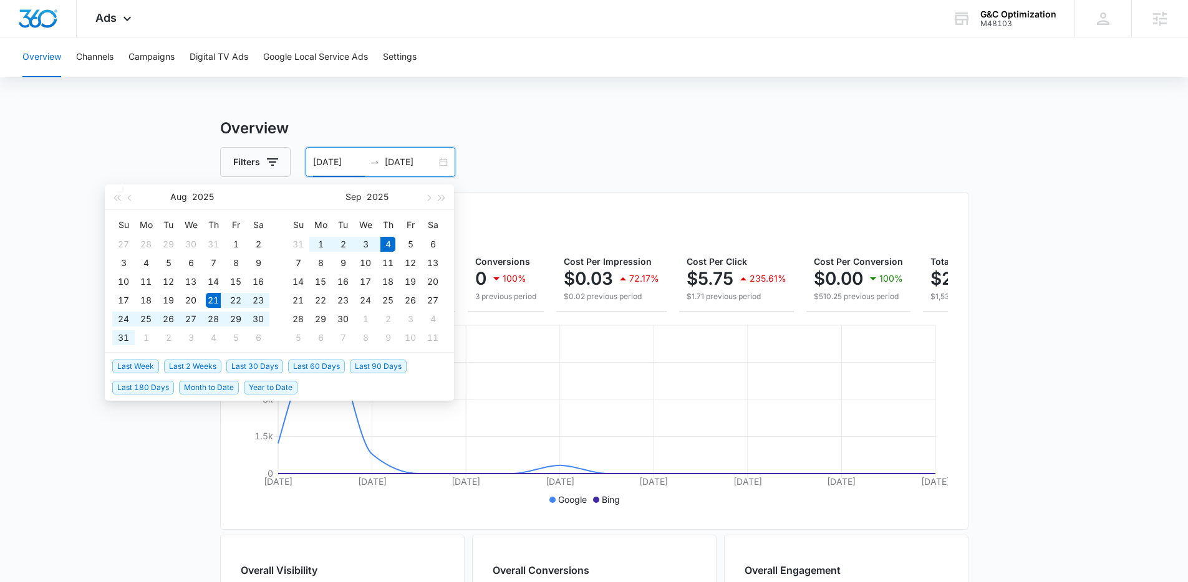
click at [243, 369] on span "Last 30 Days" at bounding box center [254, 367] width 57 height 14
type input "08/05/2025"
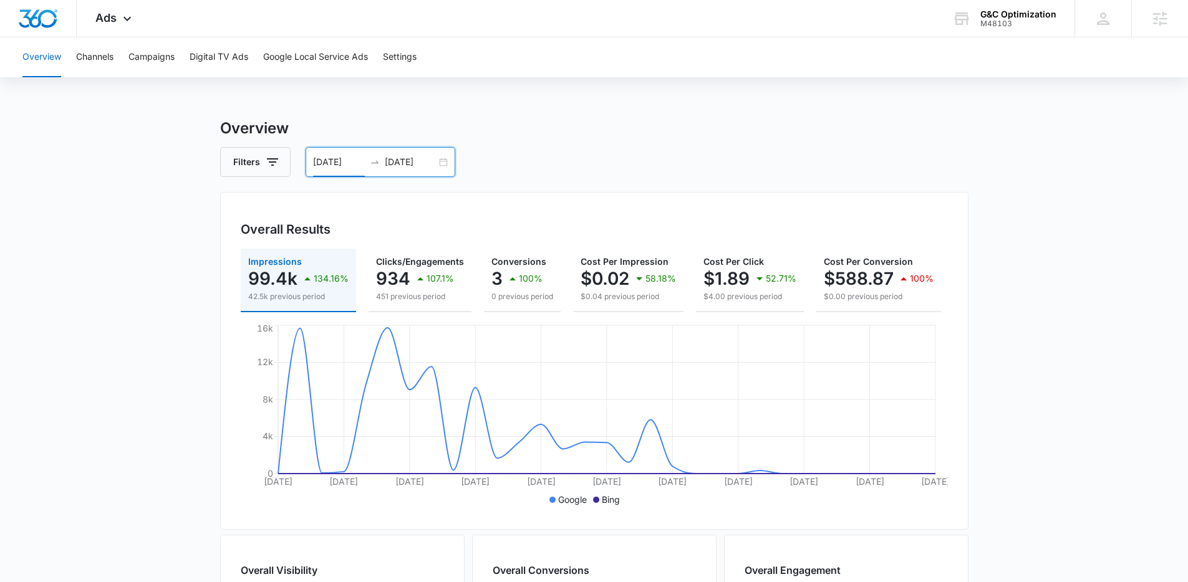
click at [100, 332] on main "Overview Filters 08/05/2025 09/04/2025 Overall Results Impressions 99.4k 134.16…" at bounding box center [594, 564] width 1188 height 895
click at [83, 342] on main "Overview Filters 08/05/2025 09/04/2025 Overall Results Impressions 99.4k 134.16…" at bounding box center [594, 564] width 1188 height 895
click at [145, 59] on button "Campaigns" at bounding box center [151, 57] width 46 height 40
